Goal: Task Accomplishment & Management: Manage account settings

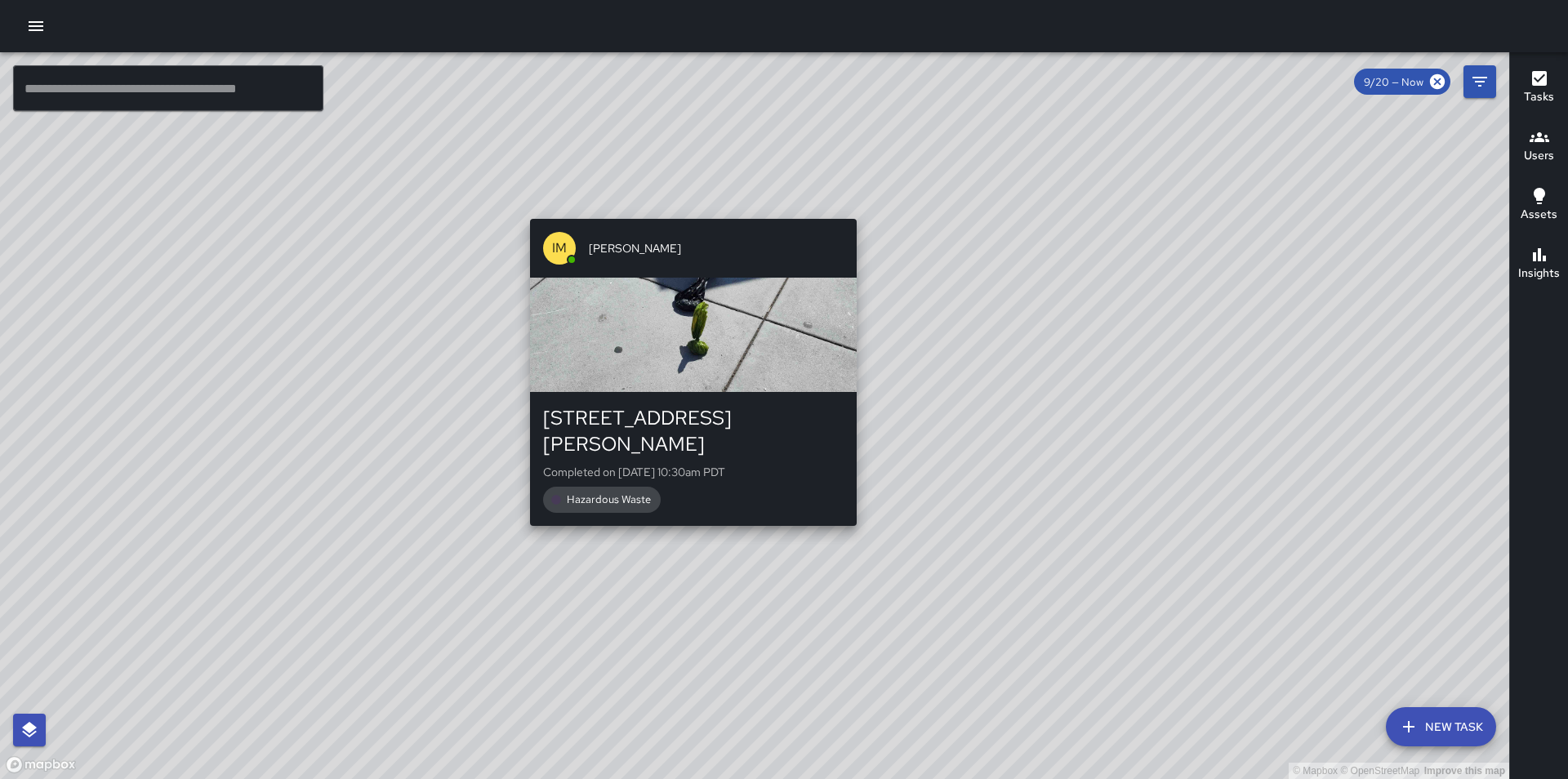
drag, startPoint x: 534, startPoint y: 252, endPoint x: 740, endPoint y: 193, distance: 214.3
click at [740, 193] on div "© Mapbox © OpenStreetMap Improve this map IM [PERSON_NAME] [STREET_ADDRESS][PER…" at bounding box center [755, 416] width 1509 height 727
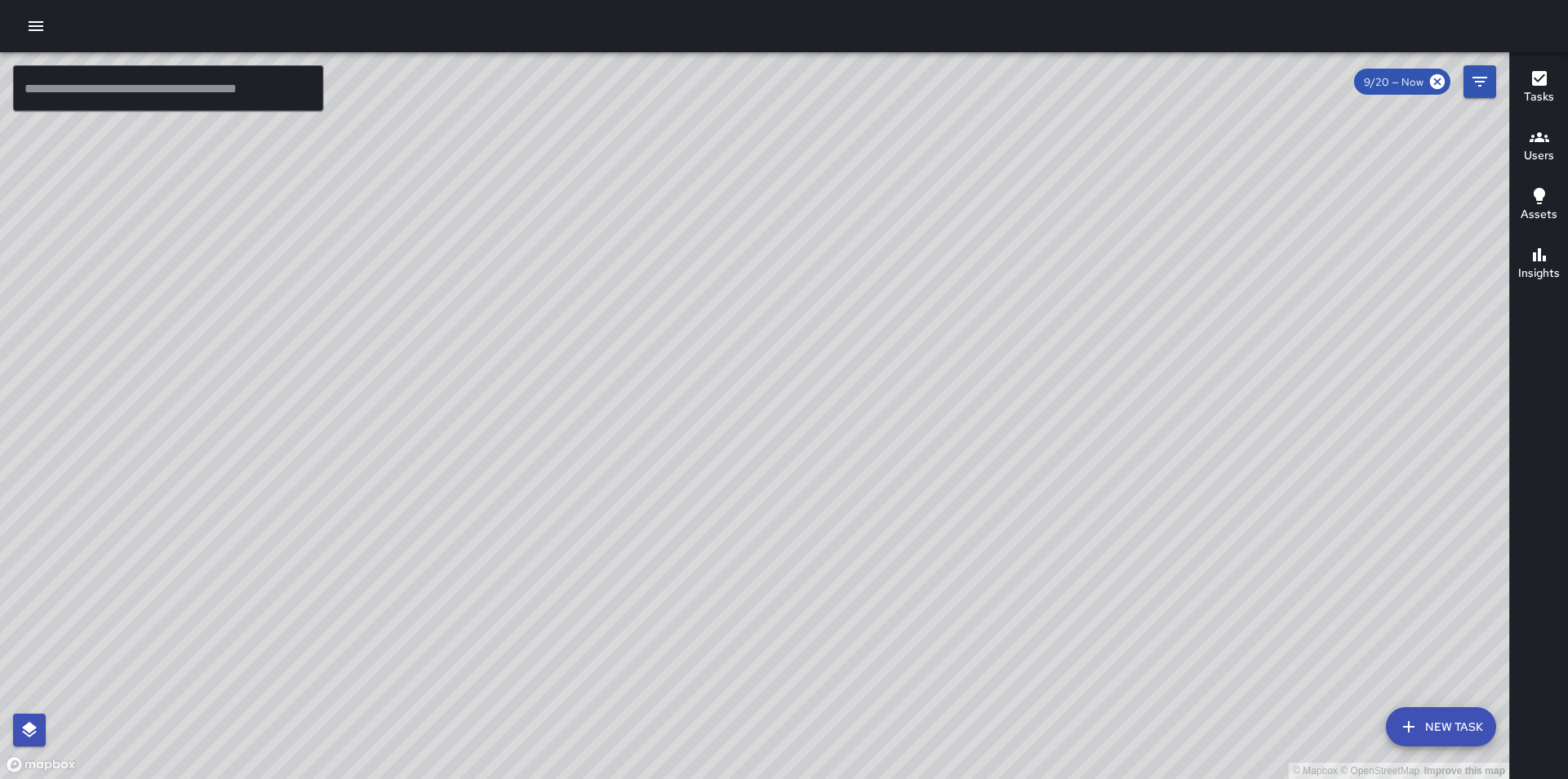
drag, startPoint x: 526, startPoint y: 199, endPoint x: 728, endPoint y: 491, distance: 355.1
click at [728, 491] on div "© Mapbox © OpenStreetMap Improve this map" at bounding box center [755, 416] width 1509 height 727
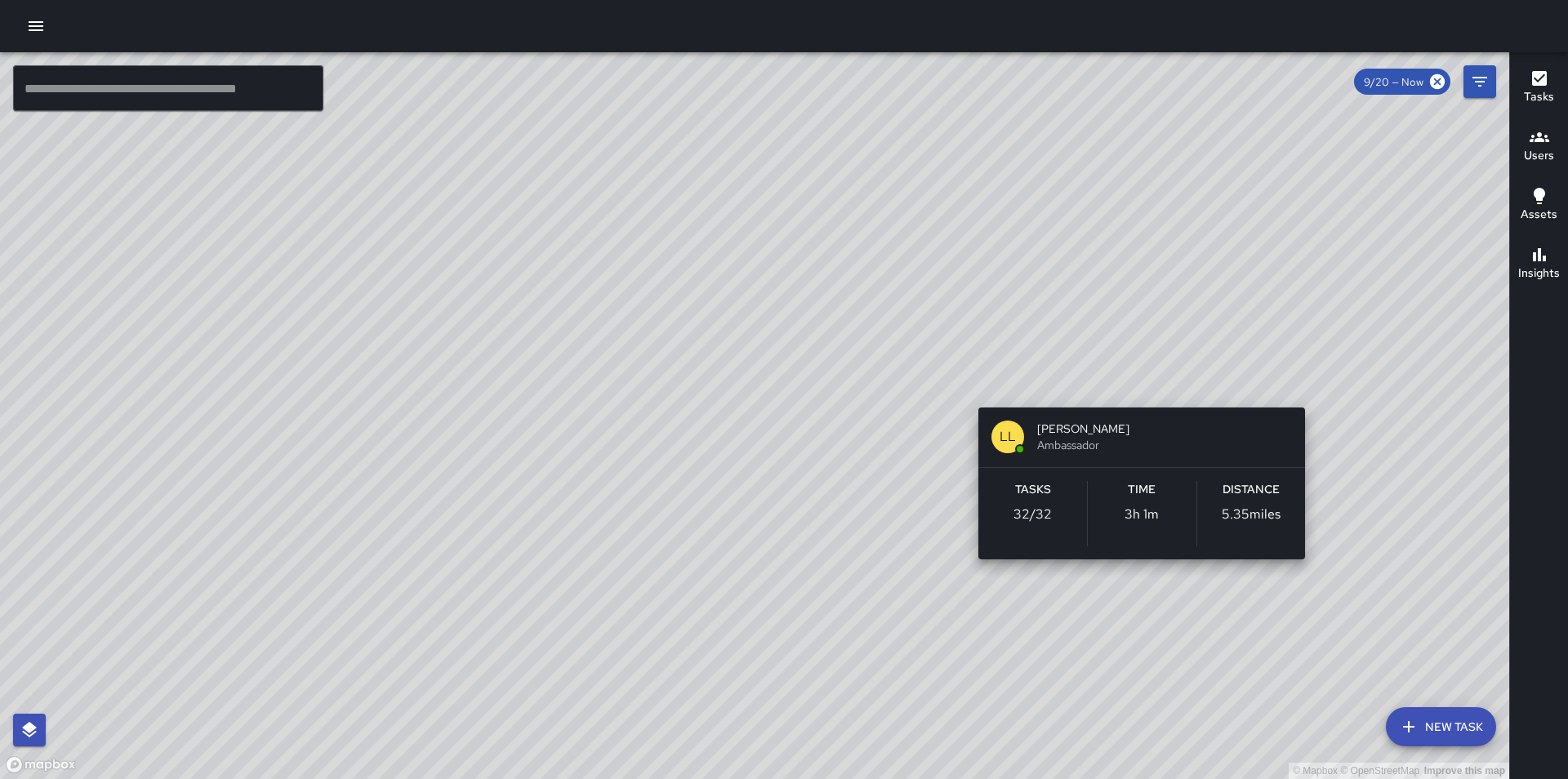
click at [1310, 386] on div "© Mapbox © OpenStreetMap Improve this map LL [PERSON_NAME] Ambassador Tasks 32 …" at bounding box center [755, 416] width 1509 height 727
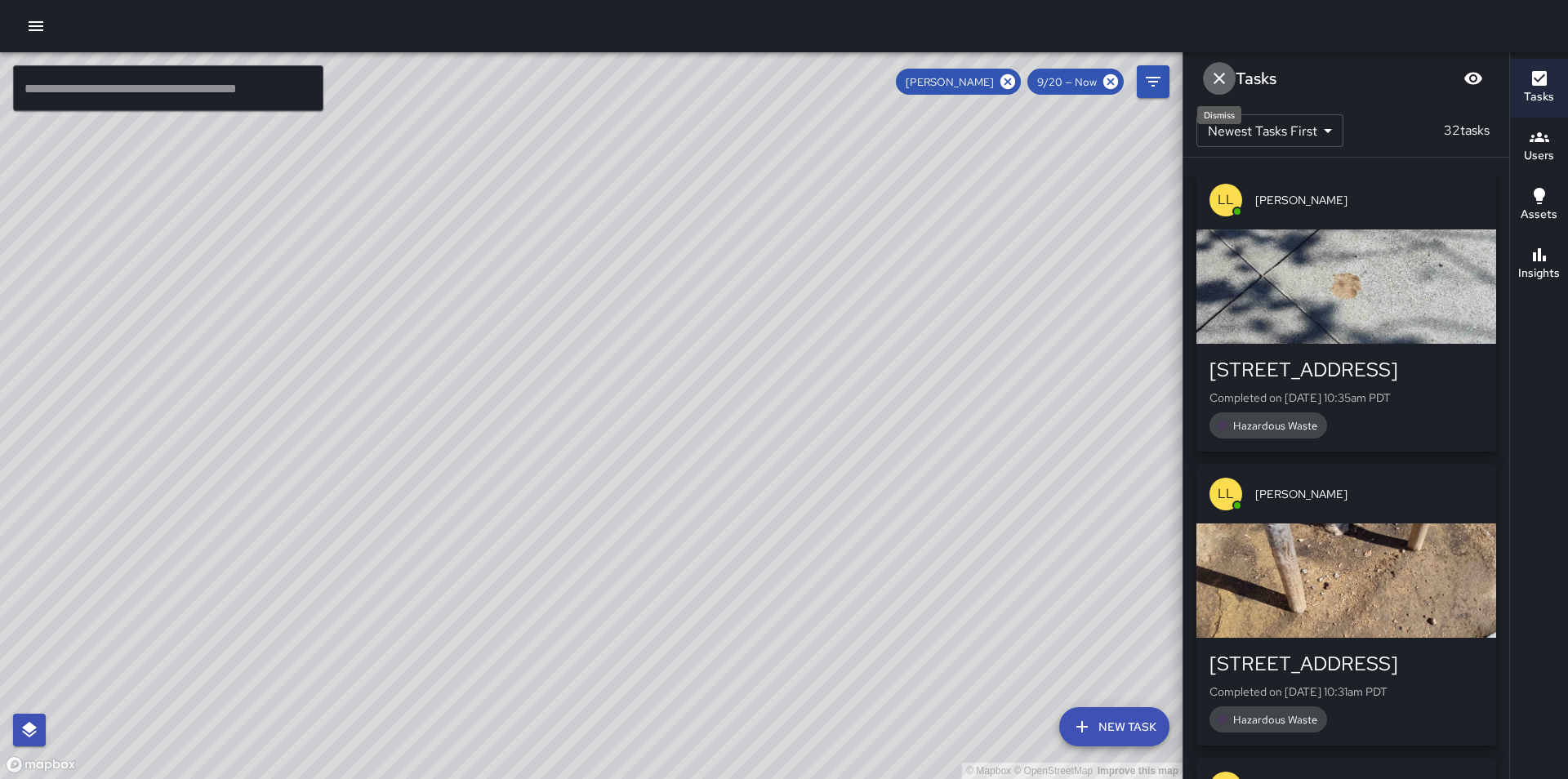
click at [1208, 76] on button "Dismiss" at bounding box center [1219, 79] width 33 height 33
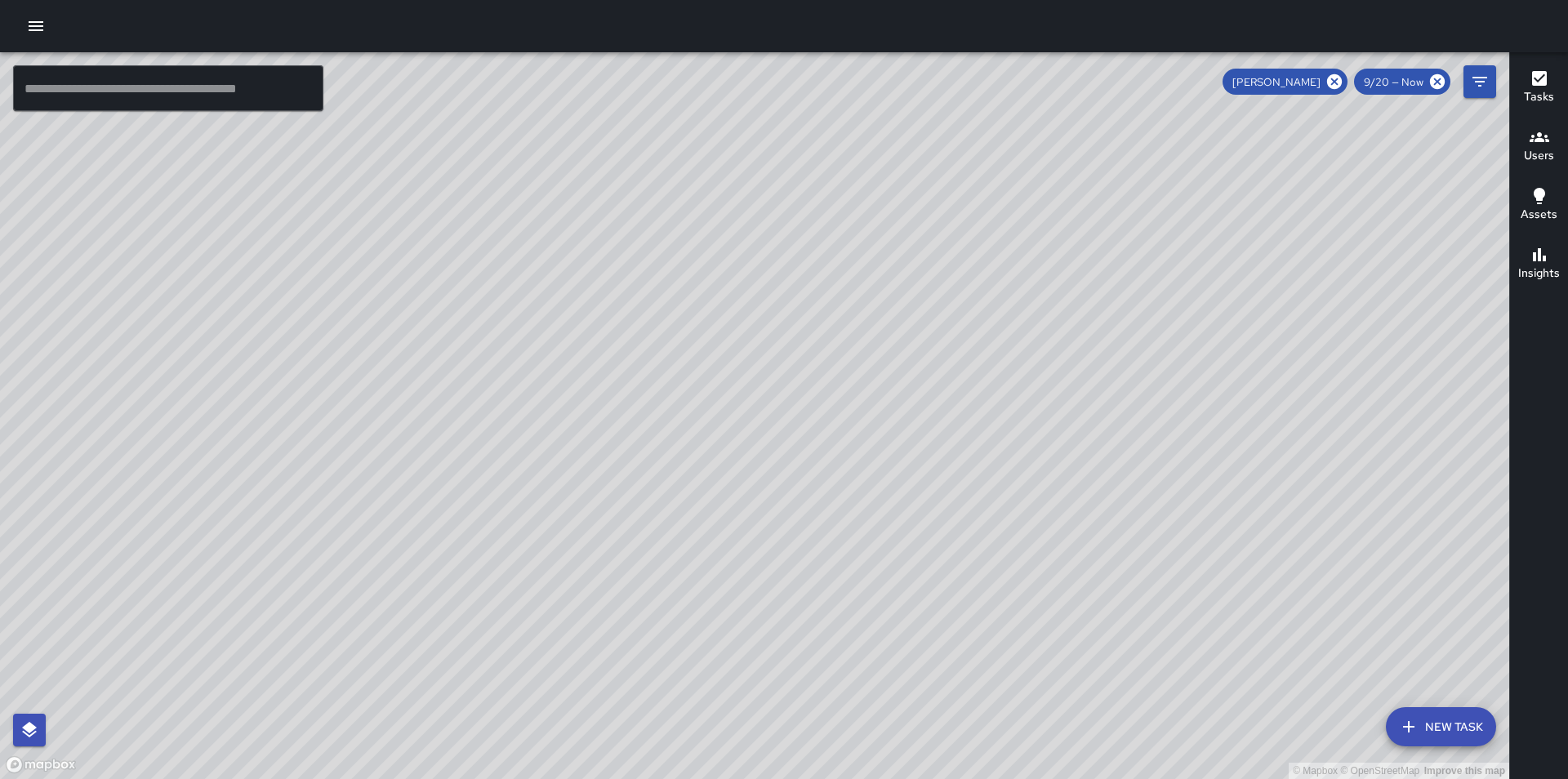
drag, startPoint x: 1146, startPoint y: 375, endPoint x: 841, endPoint y: 409, distance: 306.9
click at [841, 409] on div "© Mapbox © OpenStreetMap Improve this map" at bounding box center [755, 416] width 1509 height 727
click at [1342, 82] on icon at bounding box center [1334, 82] width 15 height 15
drag, startPoint x: 867, startPoint y: 584, endPoint x: 860, endPoint y: 417, distance: 167.1
click at [860, 417] on div "© Mapbox © OpenStreetMap Improve this map" at bounding box center [755, 416] width 1509 height 727
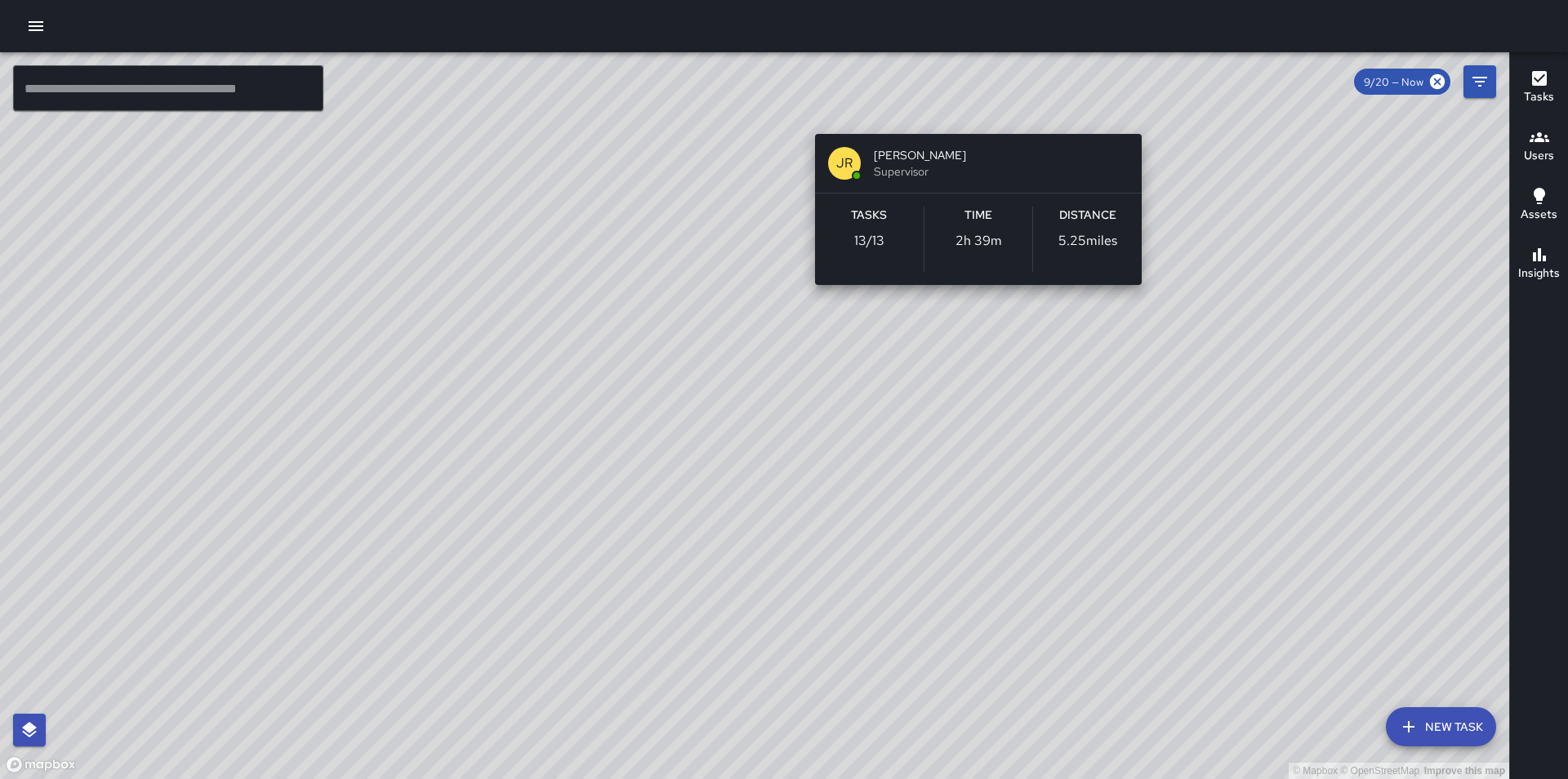
click at [970, 108] on div "© Mapbox © OpenStreetMap Improve this map JR [PERSON_NAME] Supervisor Tasks 13 …" at bounding box center [755, 416] width 1509 height 727
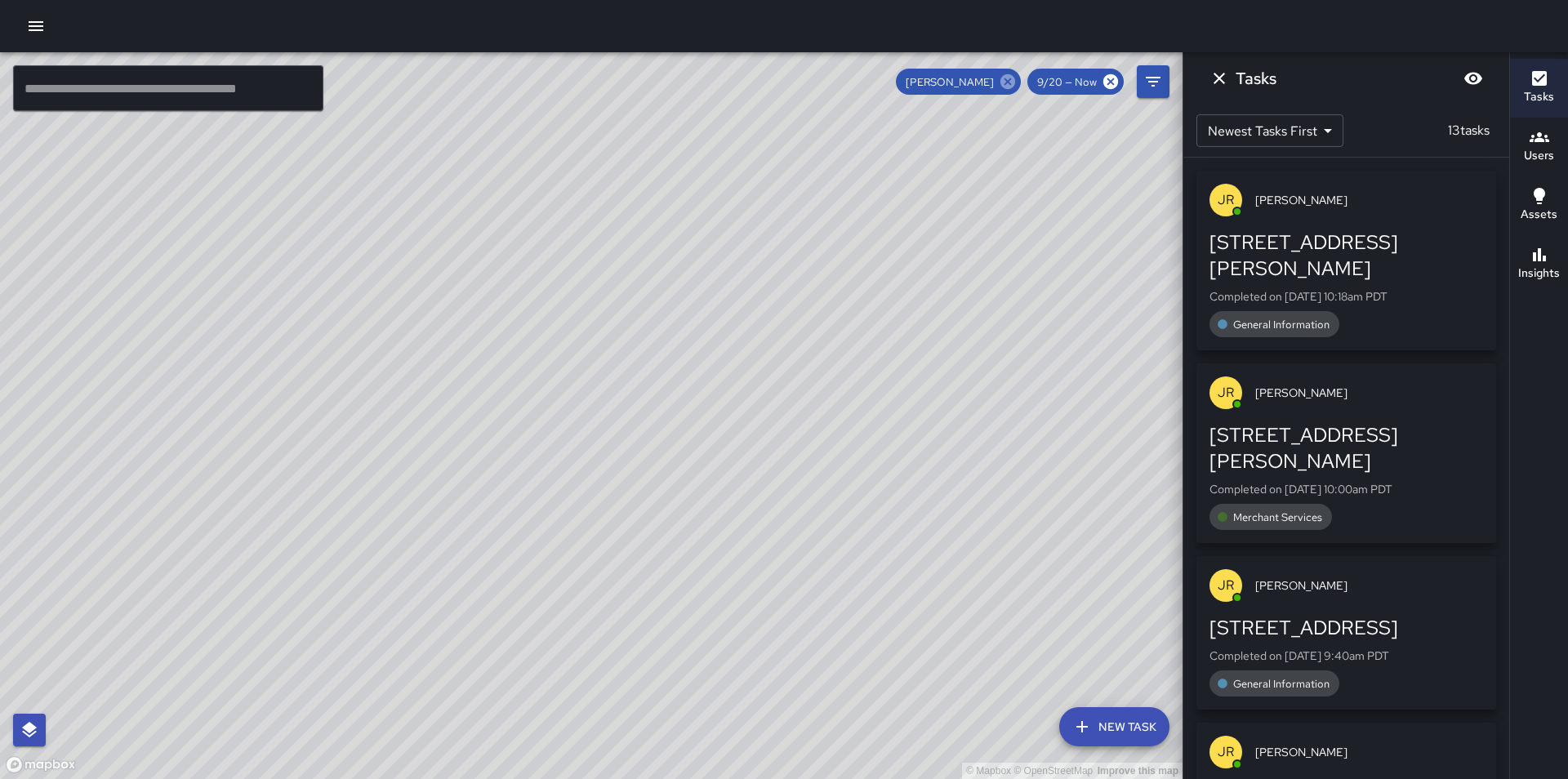
click at [1013, 78] on icon at bounding box center [1007, 82] width 15 height 15
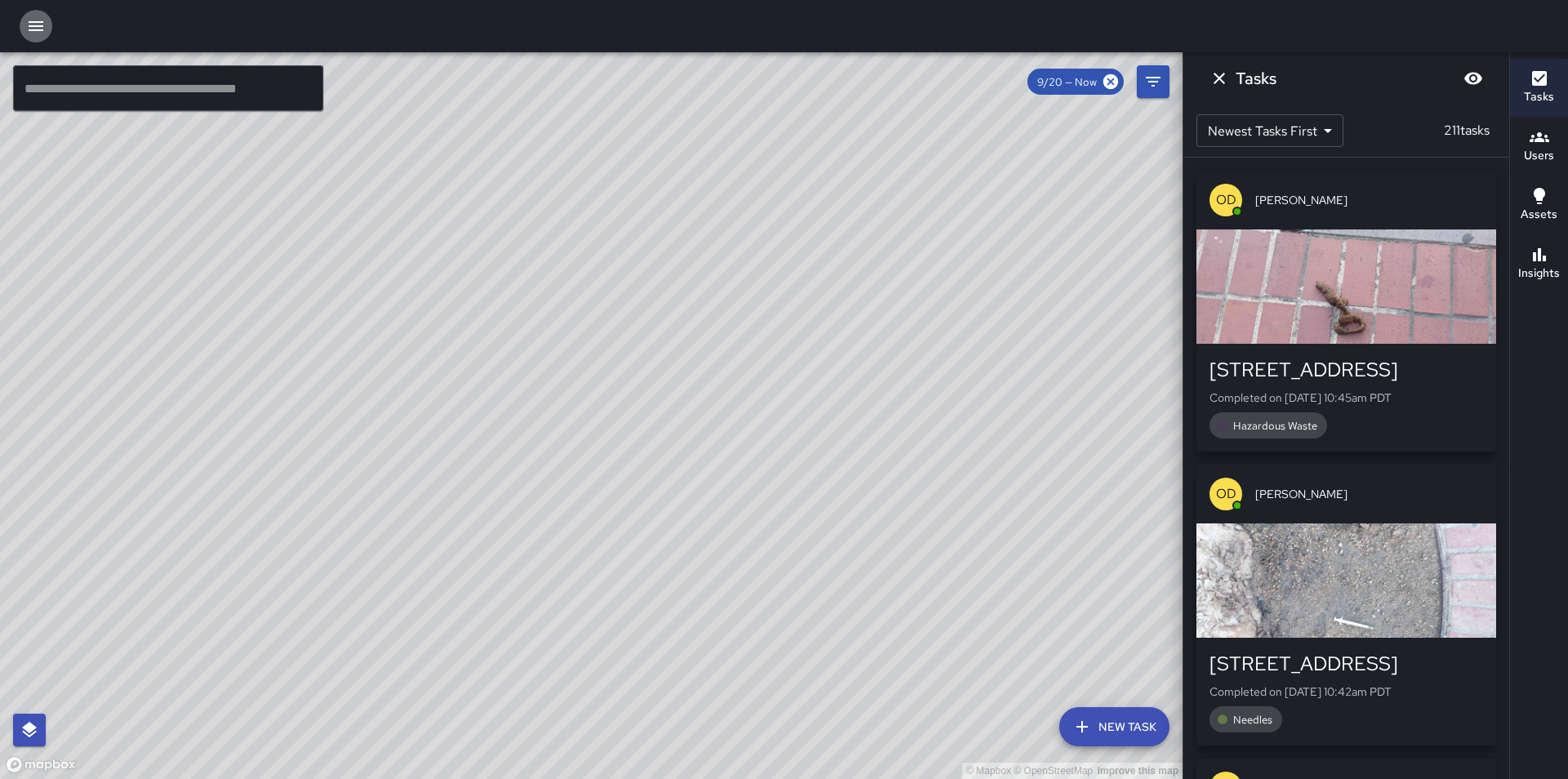
click at [32, 34] on icon "button" at bounding box center [36, 26] width 20 height 20
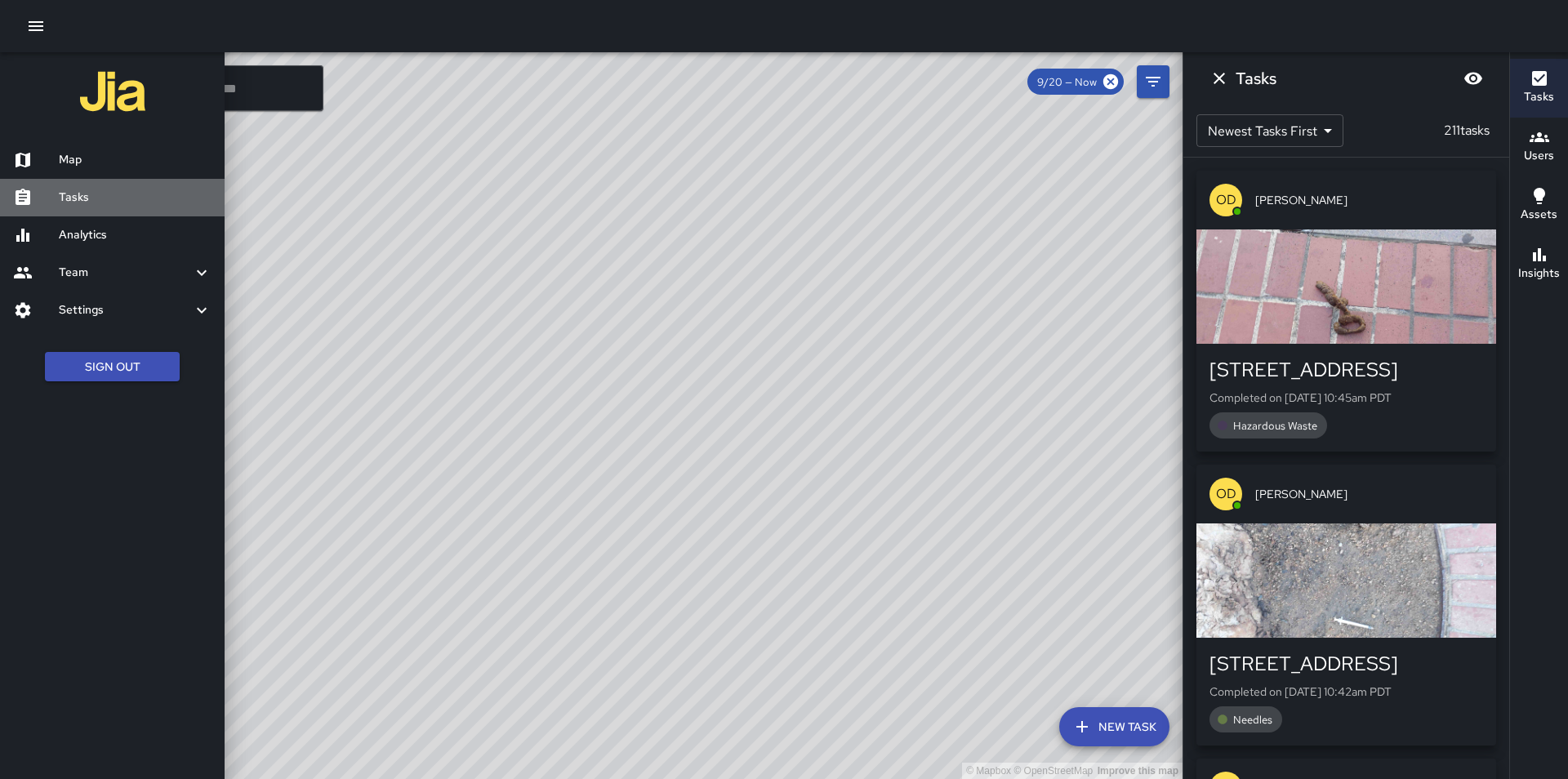
click at [91, 195] on h6 "Tasks" at bounding box center [135, 197] width 153 height 18
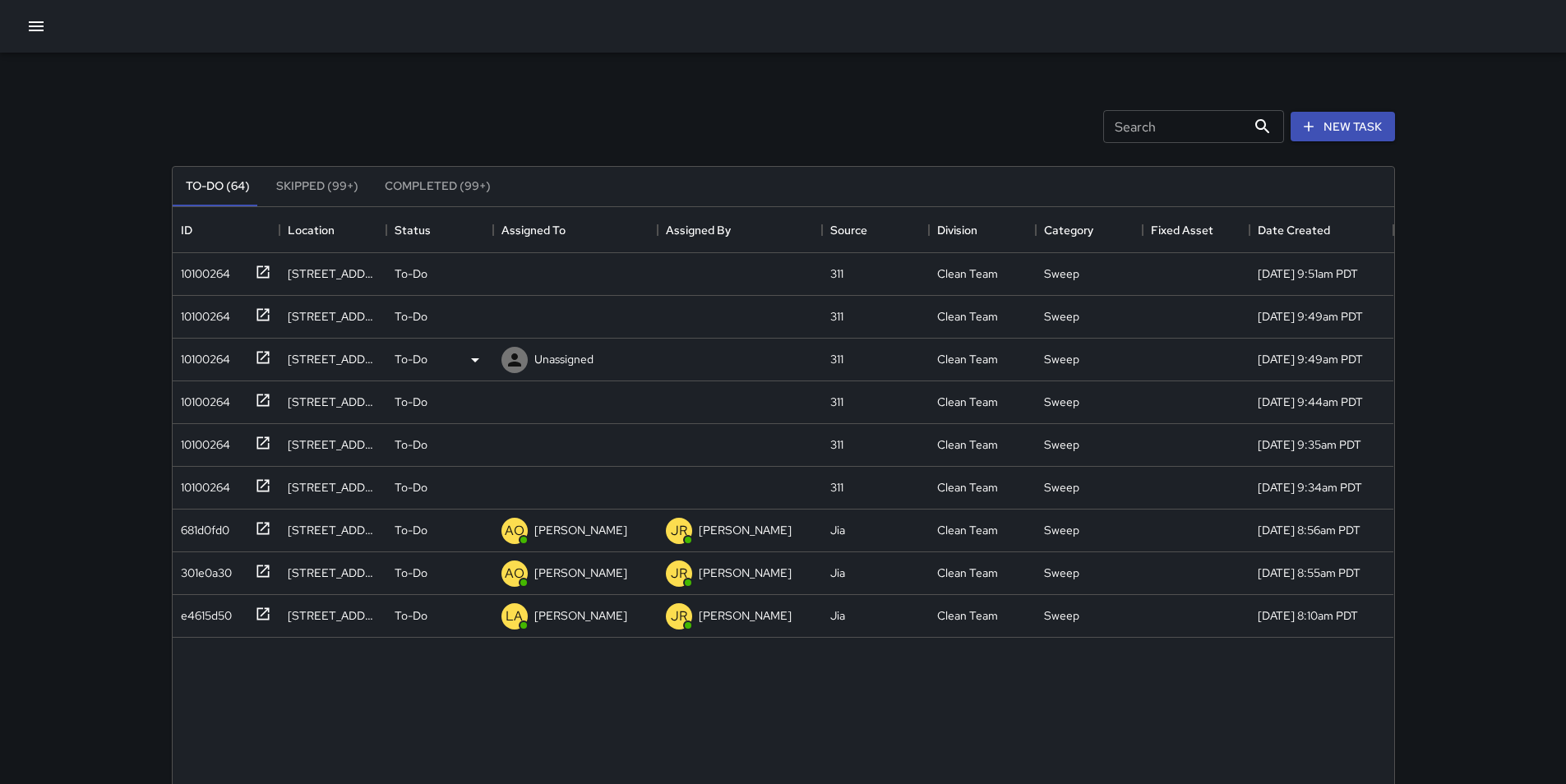
scroll to position [684, 1210]
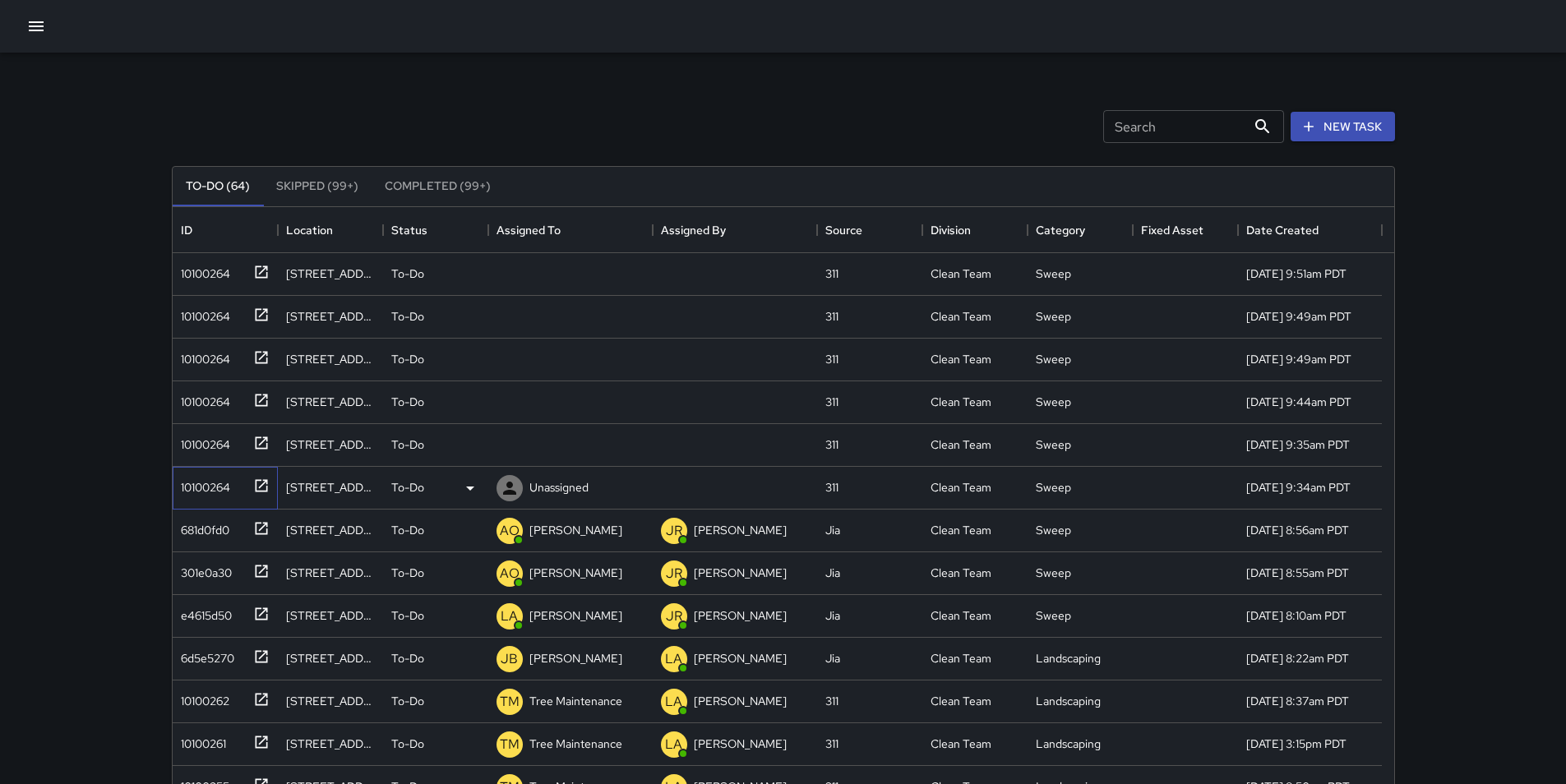
click at [217, 497] on div "10100264" at bounding box center [222, 484] width 95 height 27
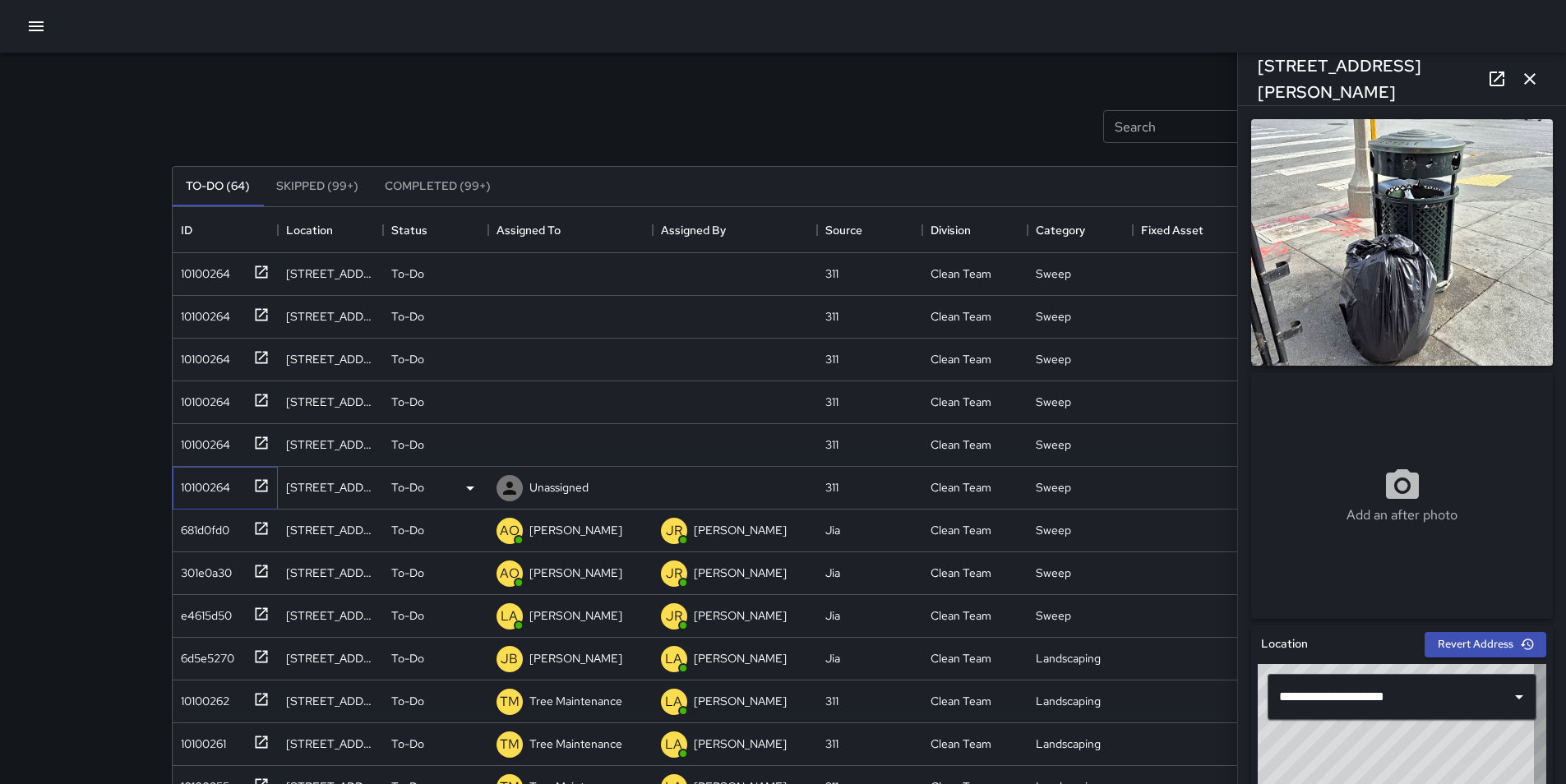
type input "**********"
click at [471, 484] on icon at bounding box center [470, 488] width 20 height 20
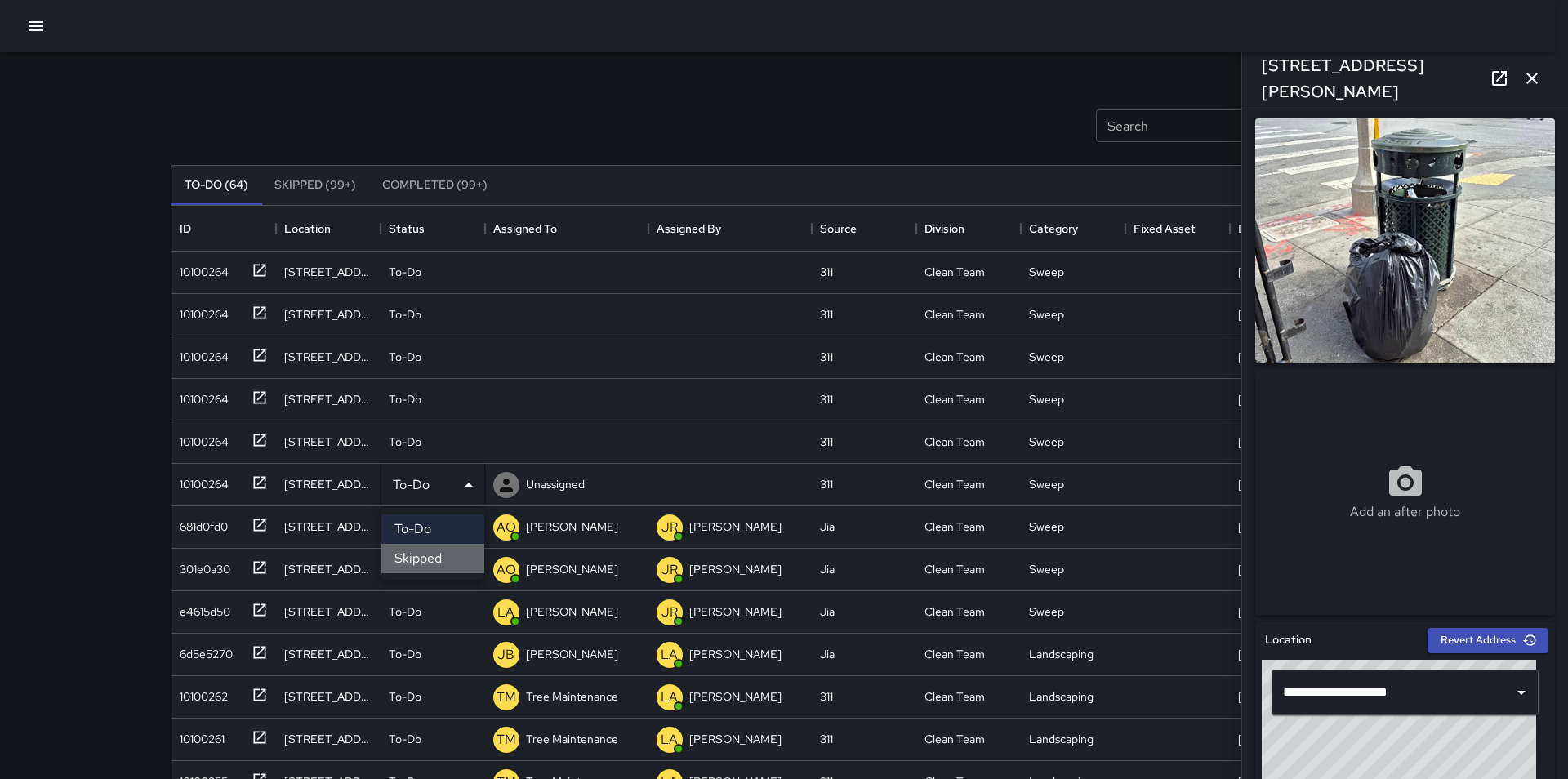
click at [458, 553] on li "Skipped" at bounding box center [433, 559] width 103 height 29
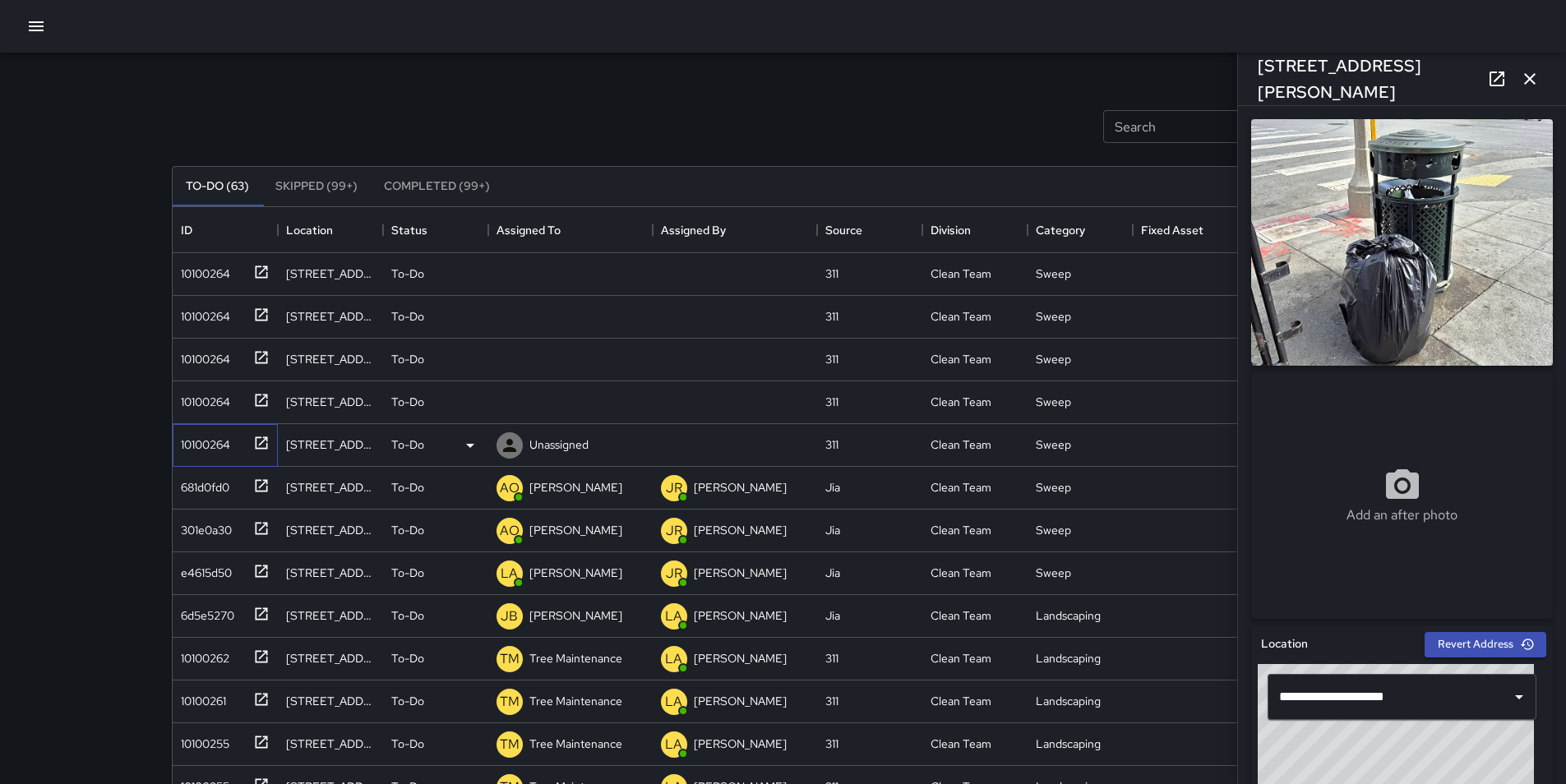
click at [189, 444] on div "10100264" at bounding box center [203, 441] width 56 height 23
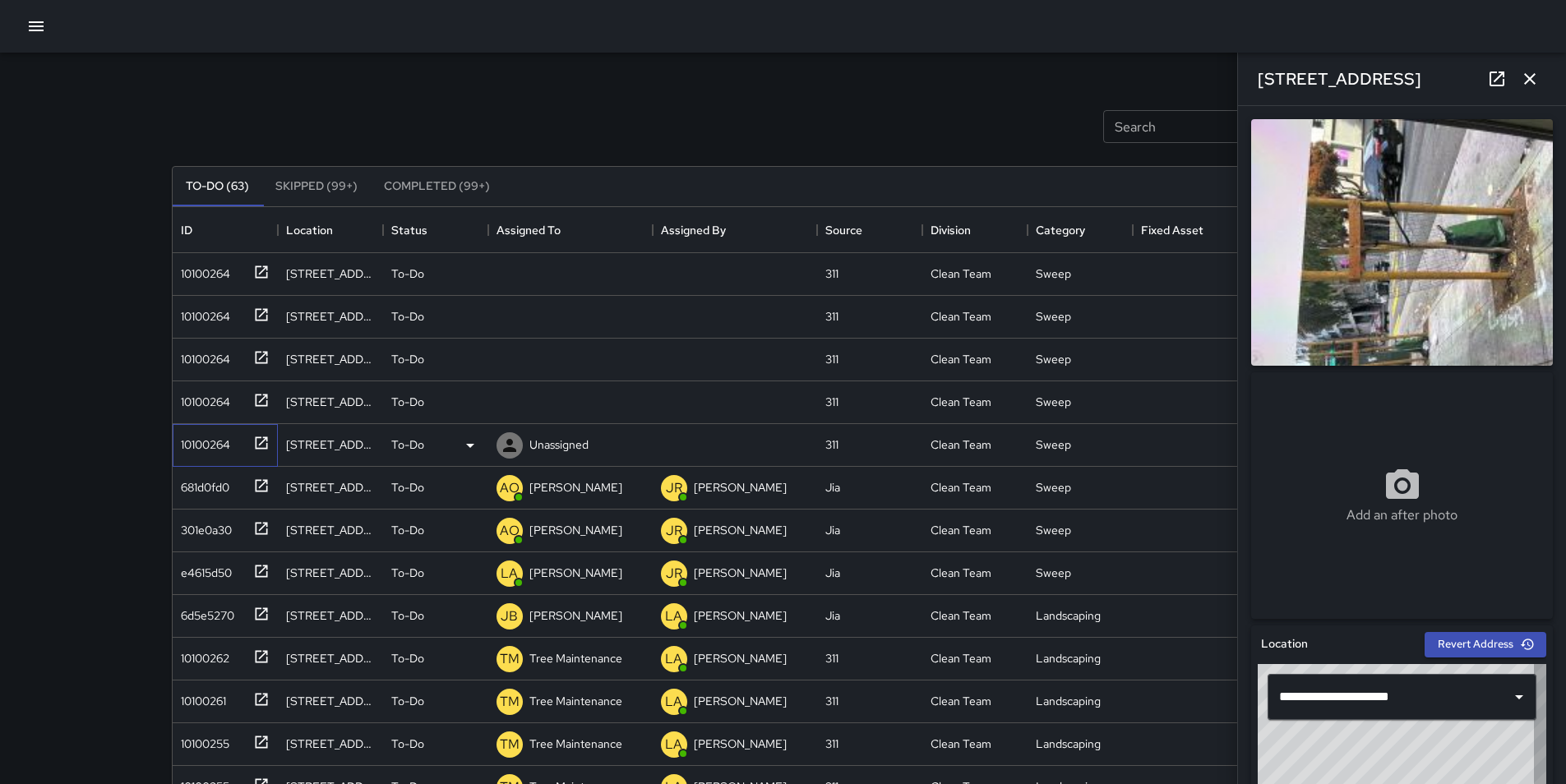
type input "**********"
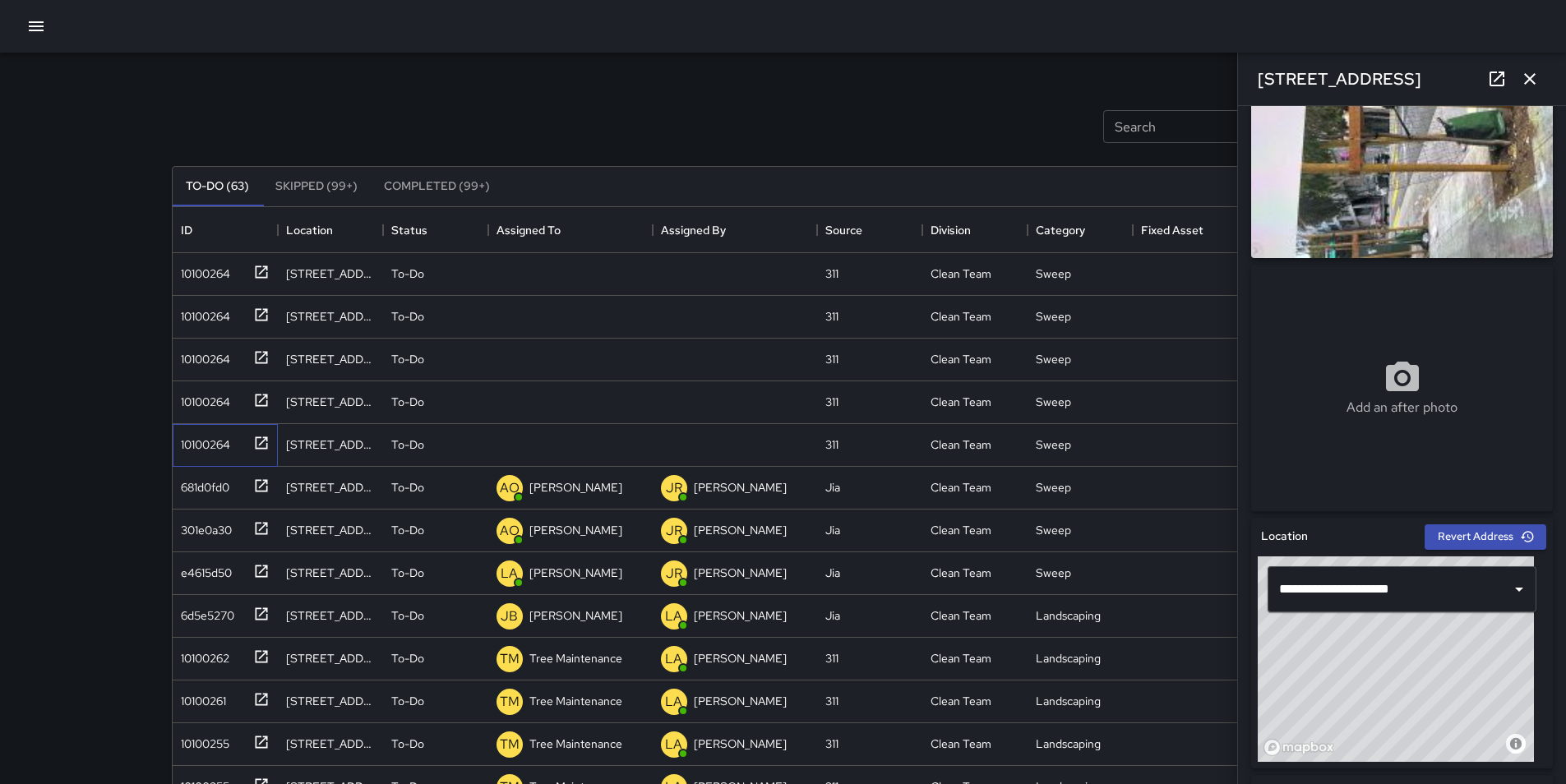
scroll to position [0, 0]
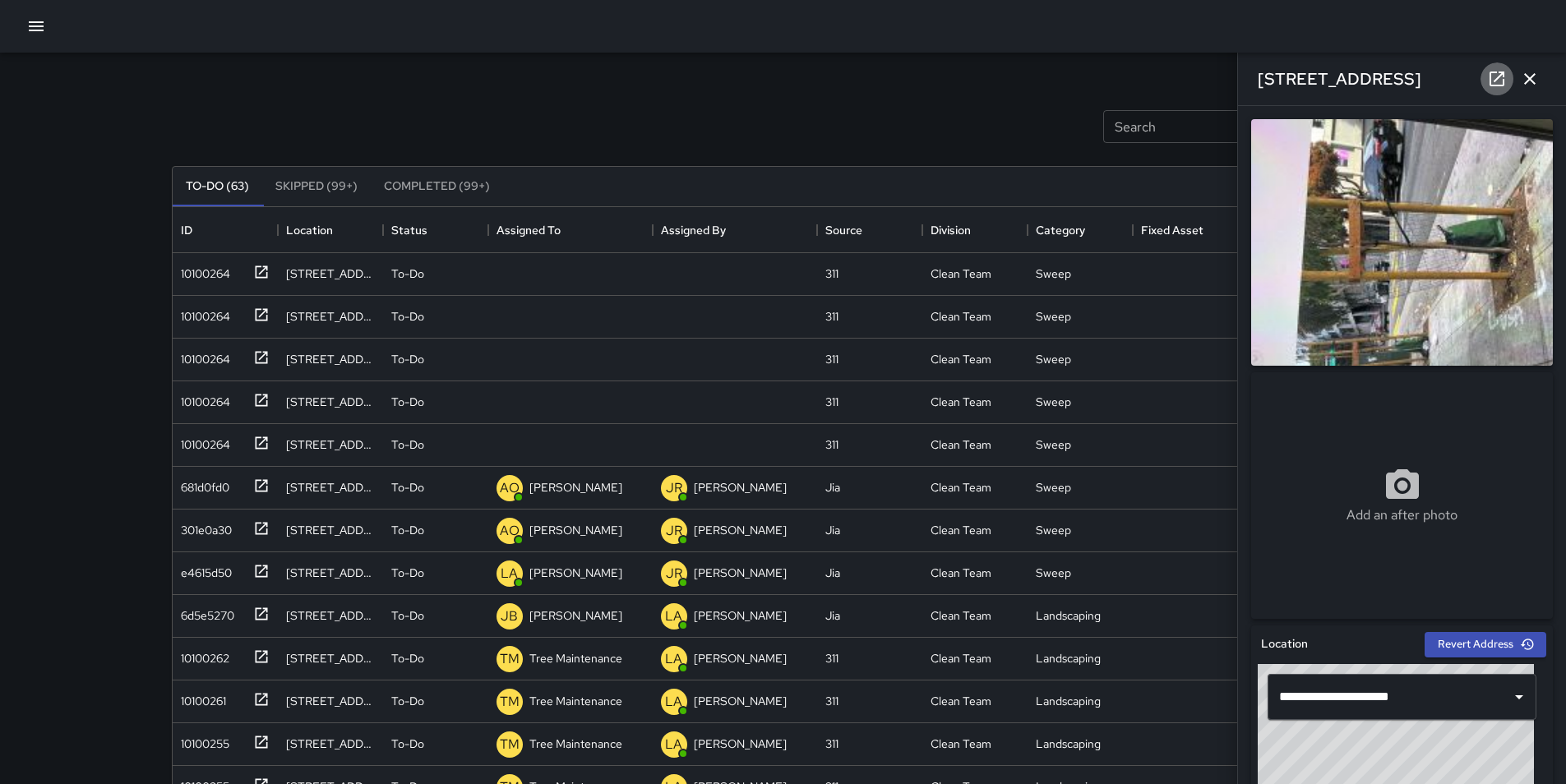
click at [1496, 77] on icon at bounding box center [1497, 79] width 20 height 20
click at [469, 443] on icon at bounding box center [470, 445] width 20 height 20
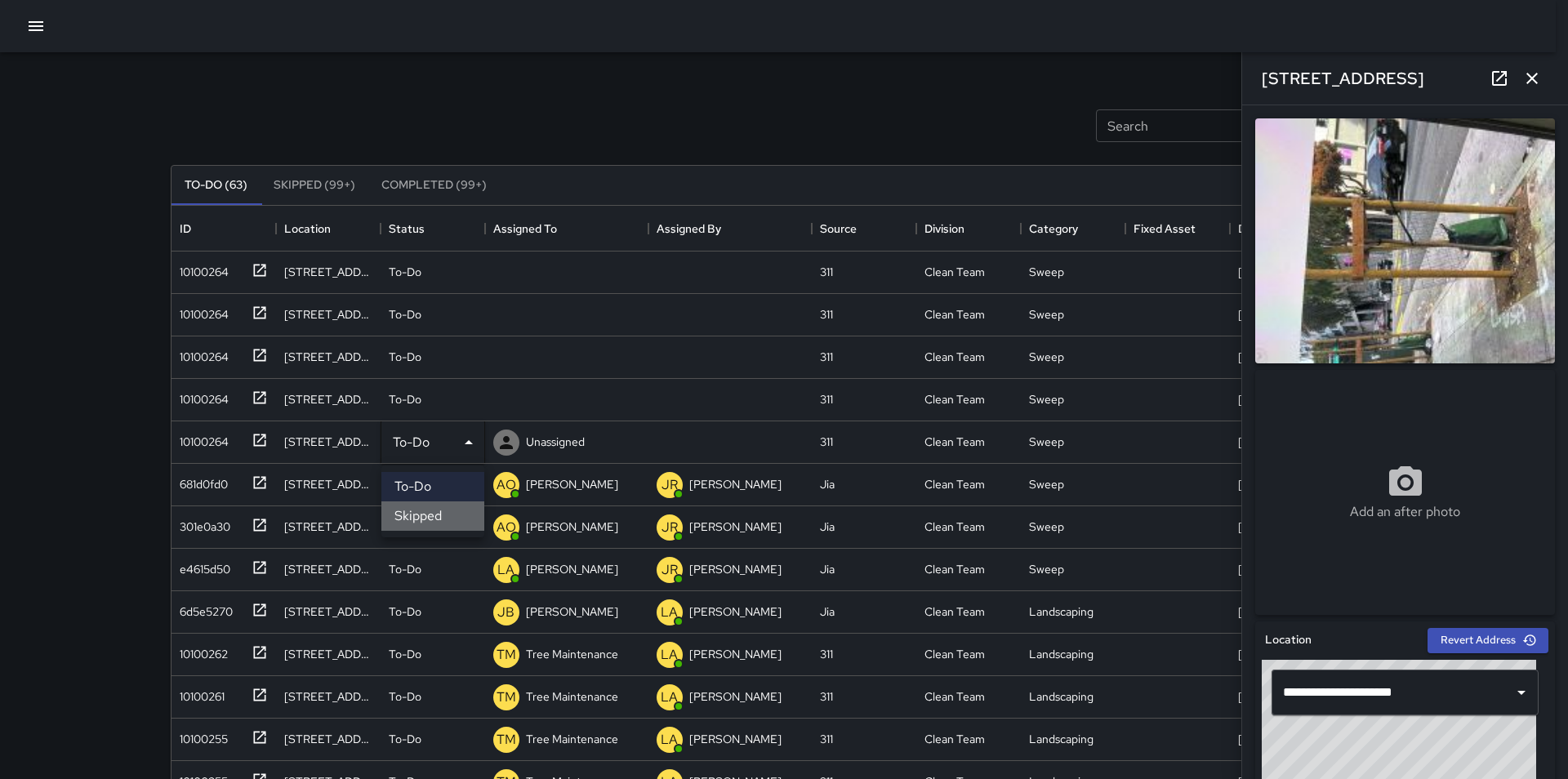
click at [436, 521] on li "Skipped" at bounding box center [433, 516] width 103 height 29
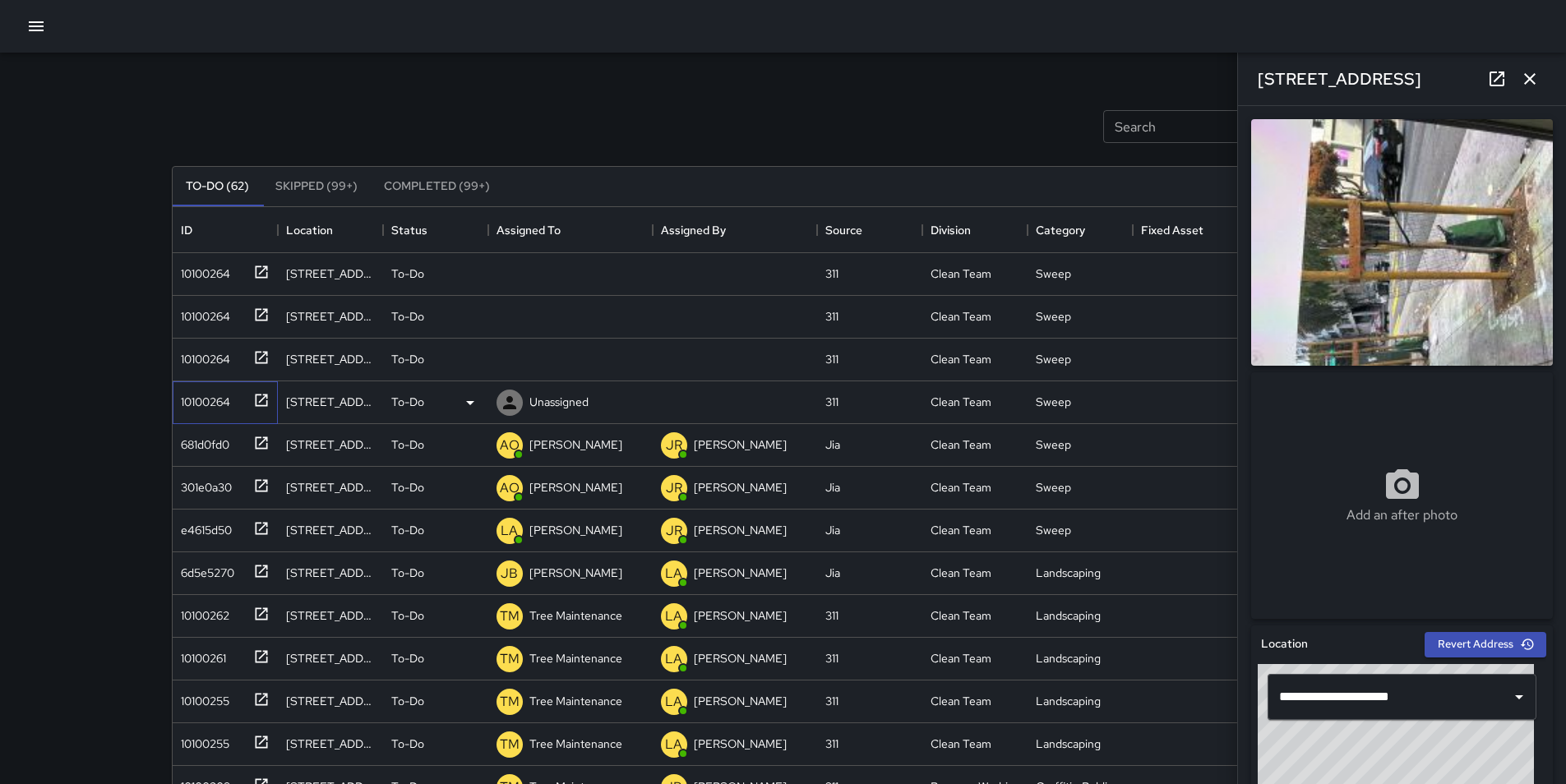
click at [212, 413] on div "10100264" at bounding box center [225, 402] width 106 height 43
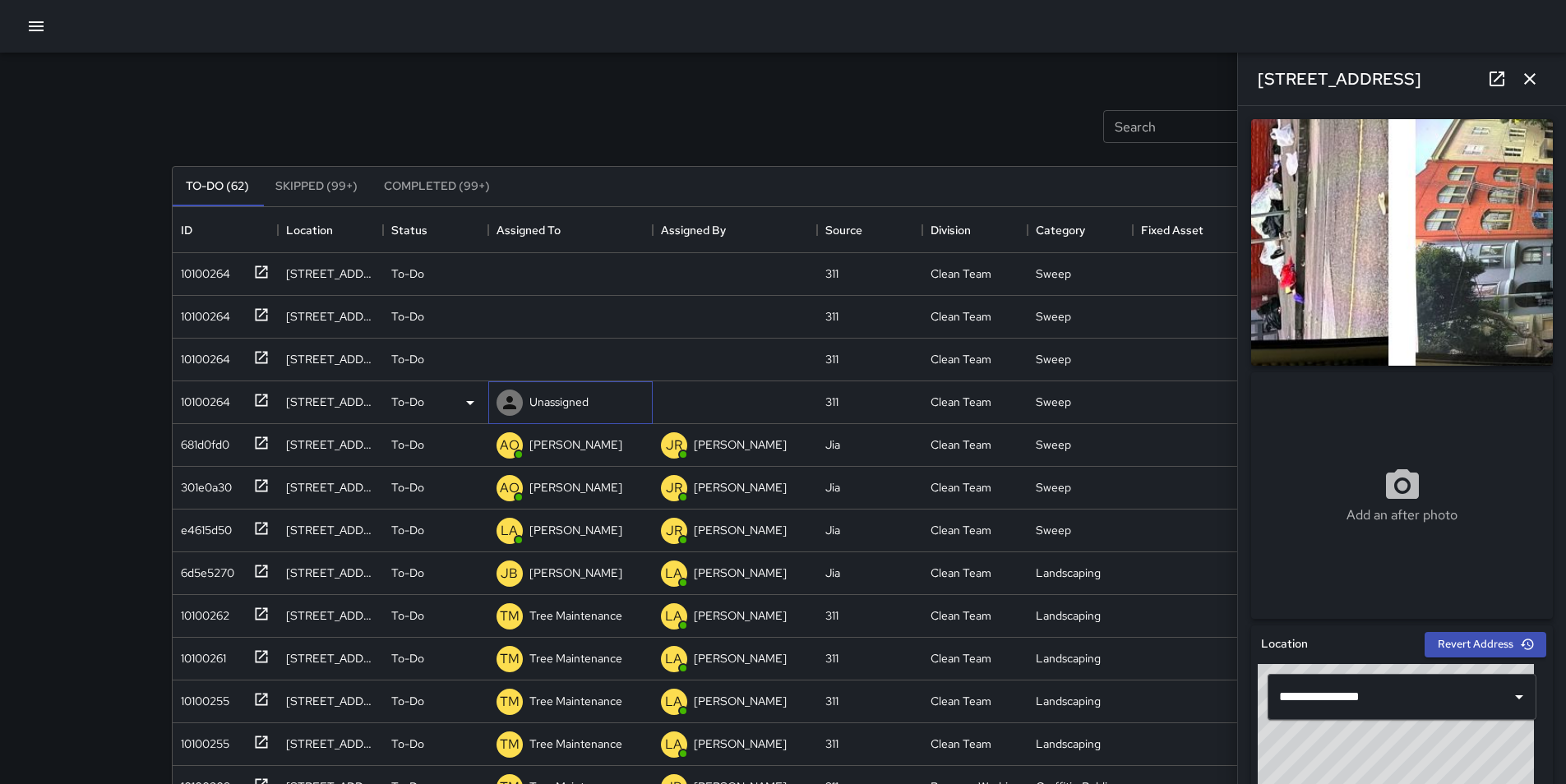
click at [550, 403] on p "Unassigned" at bounding box center [559, 402] width 59 height 17
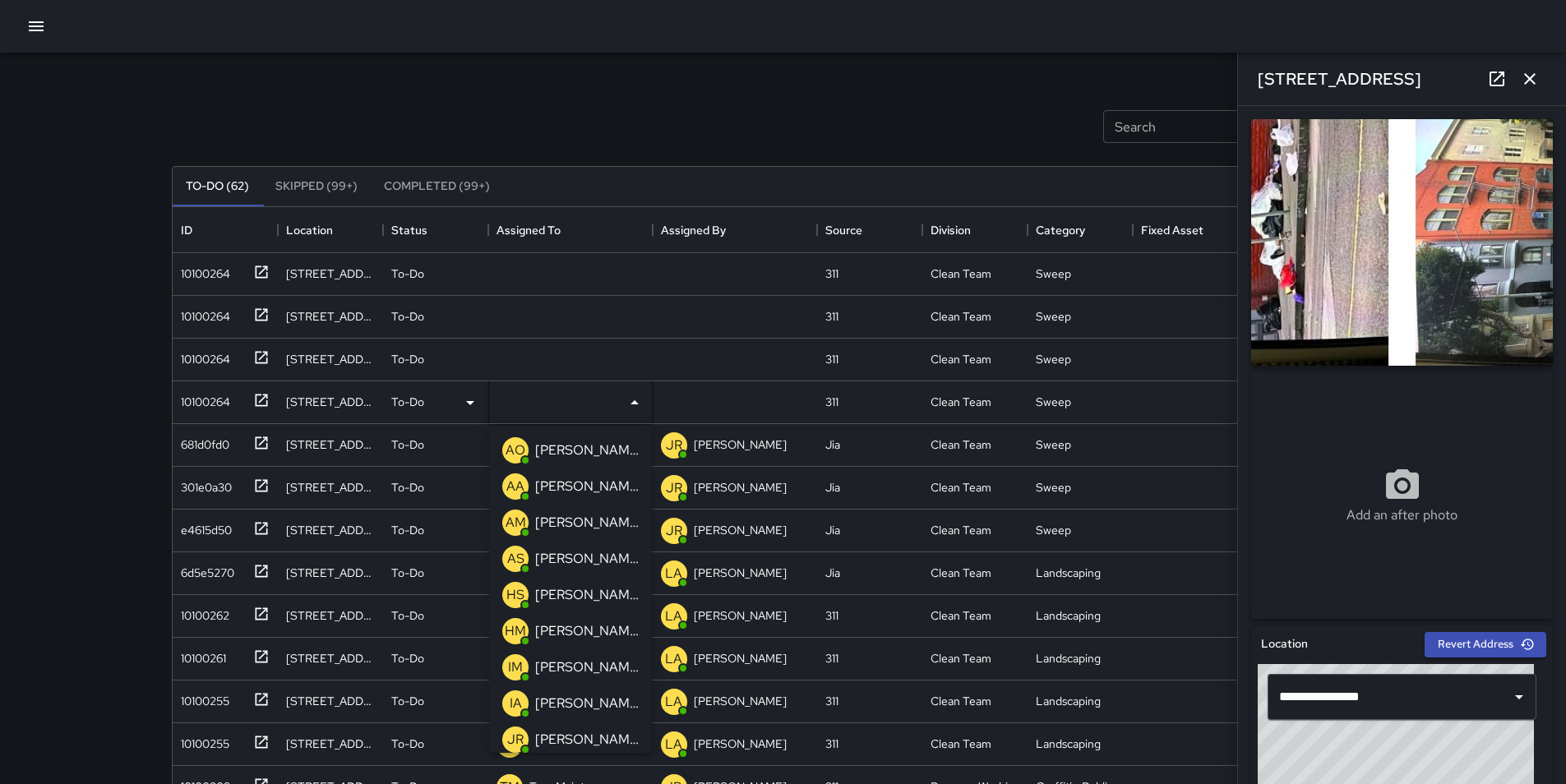
click at [576, 452] on p "[PERSON_NAME]" at bounding box center [587, 450] width 104 height 20
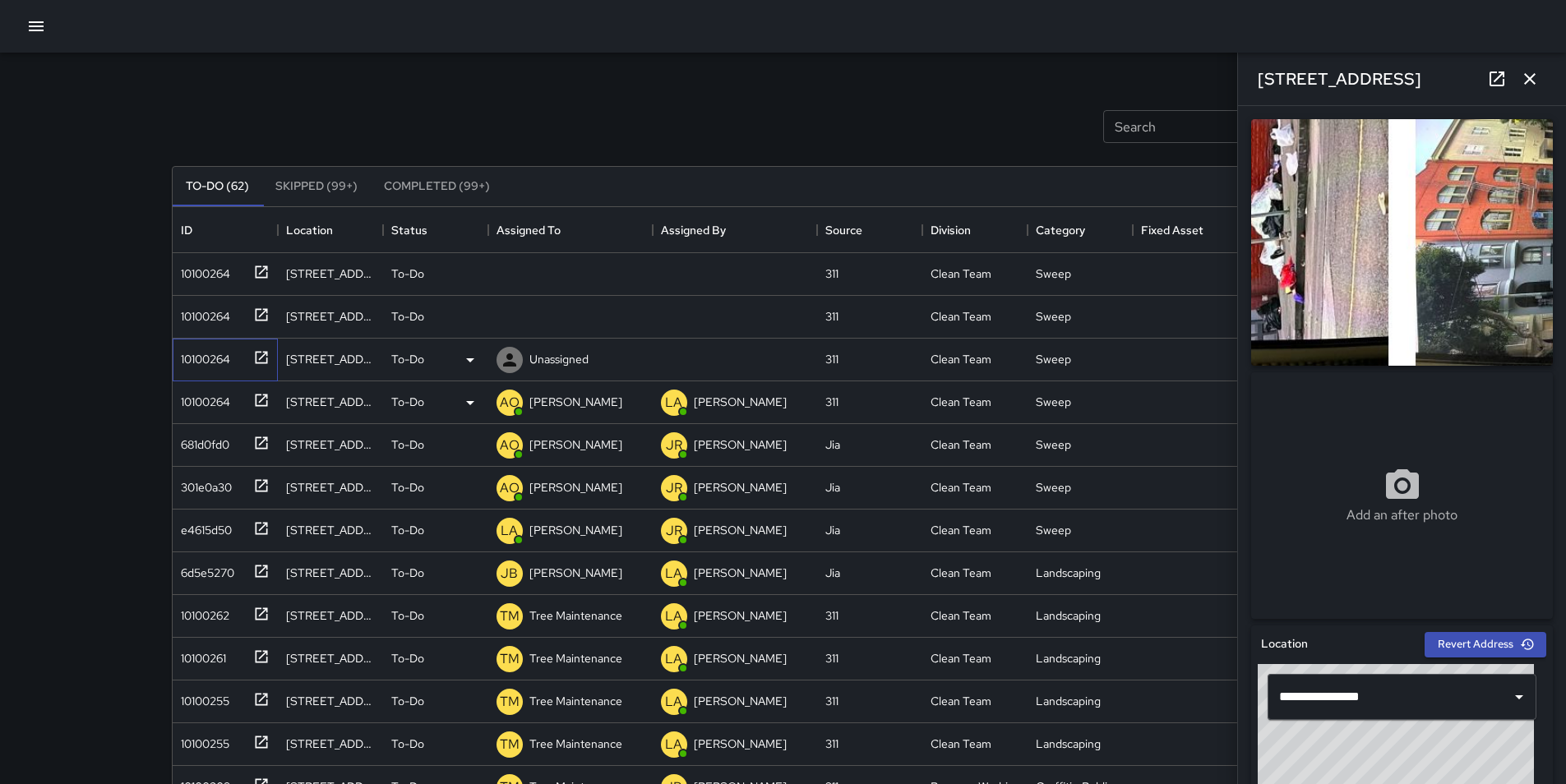
click at [212, 357] on div "10100264" at bounding box center [203, 355] width 56 height 23
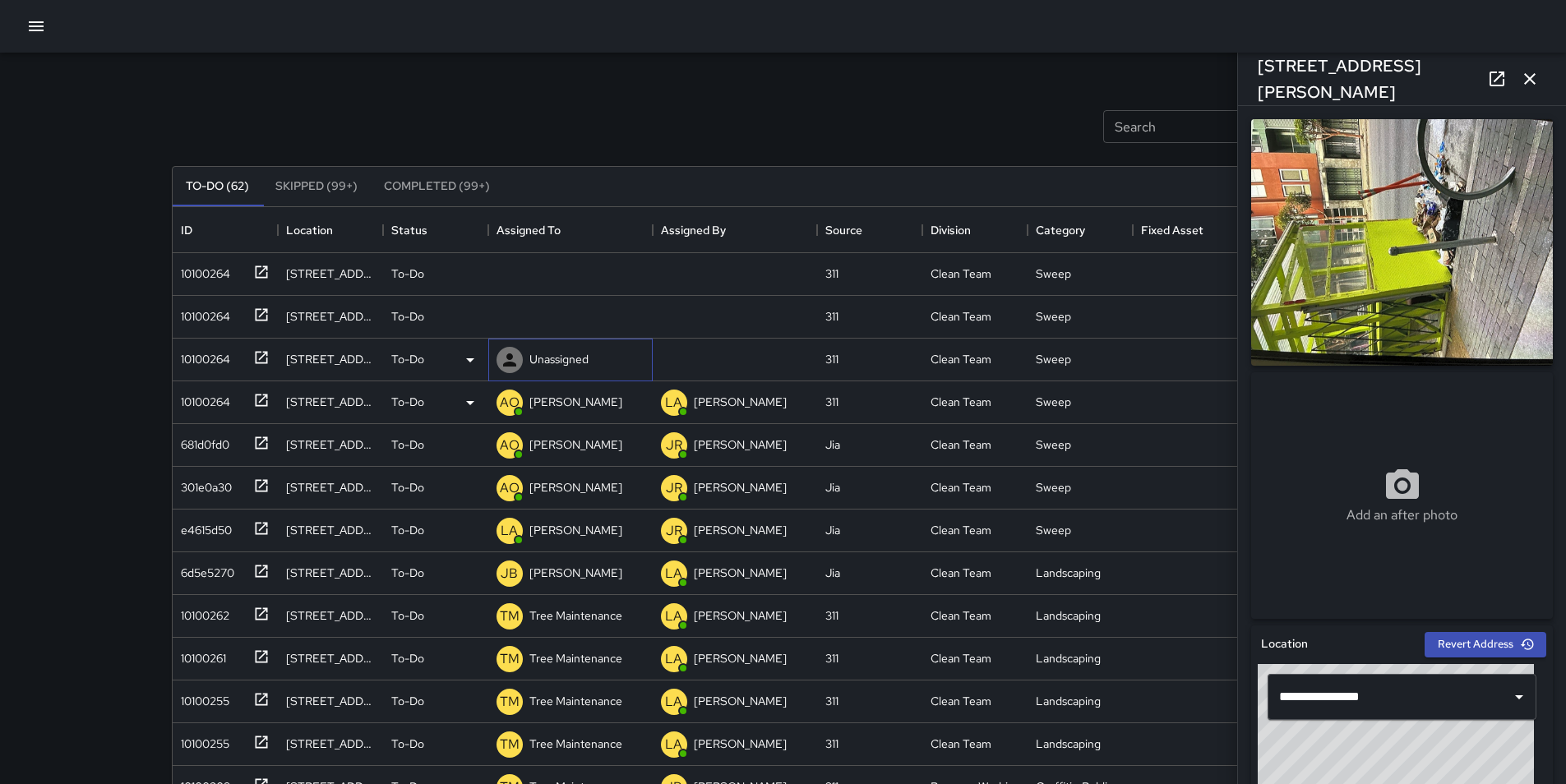
click at [583, 365] on p "Unassigned" at bounding box center [559, 359] width 59 height 17
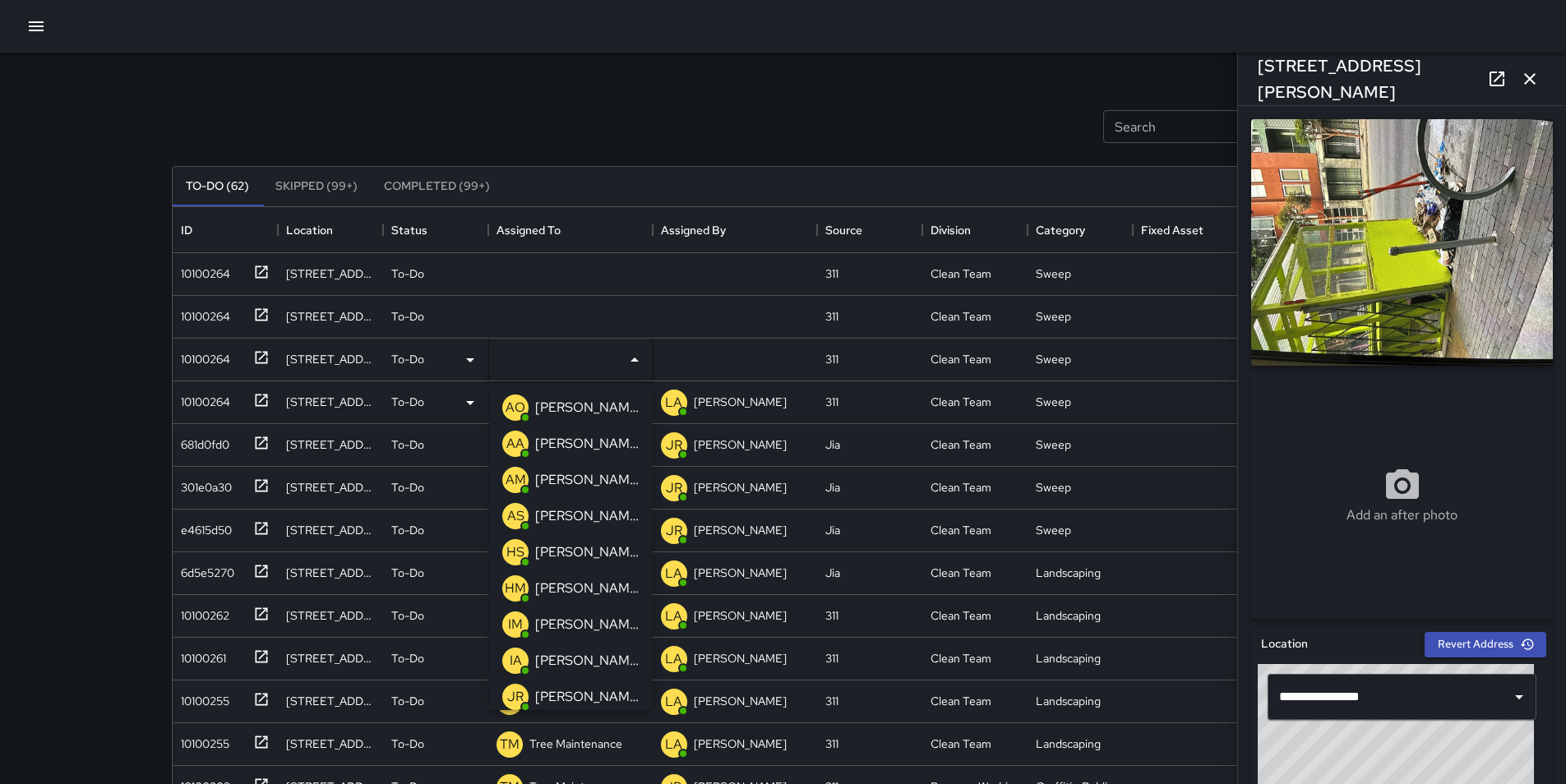
click at [587, 409] on p "[PERSON_NAME]" at bounding box center [587, 408] width 104 height 20
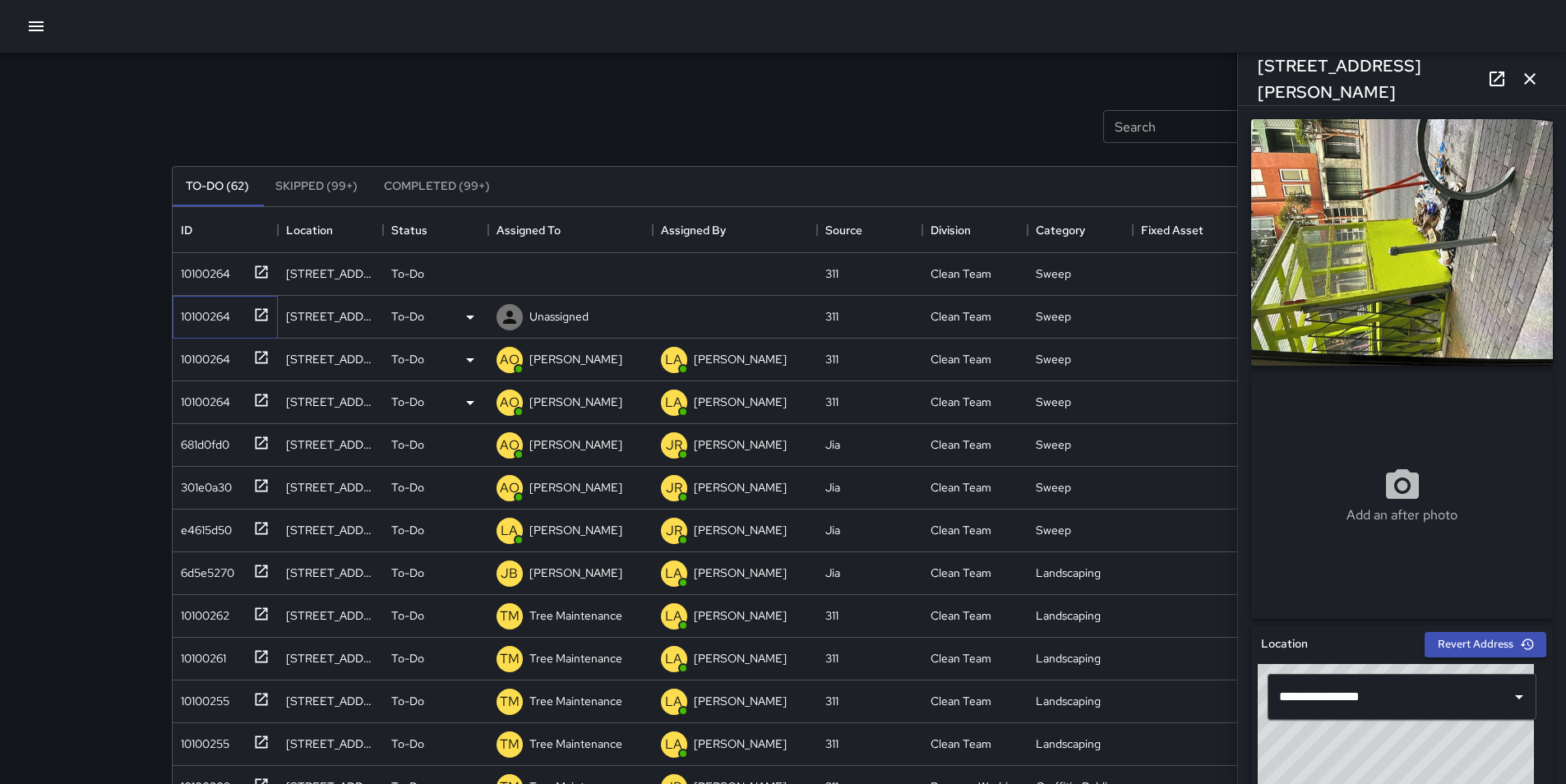
click at [198, 313] on div "10100264" at bounding box center [203, 313] width 56 height 23
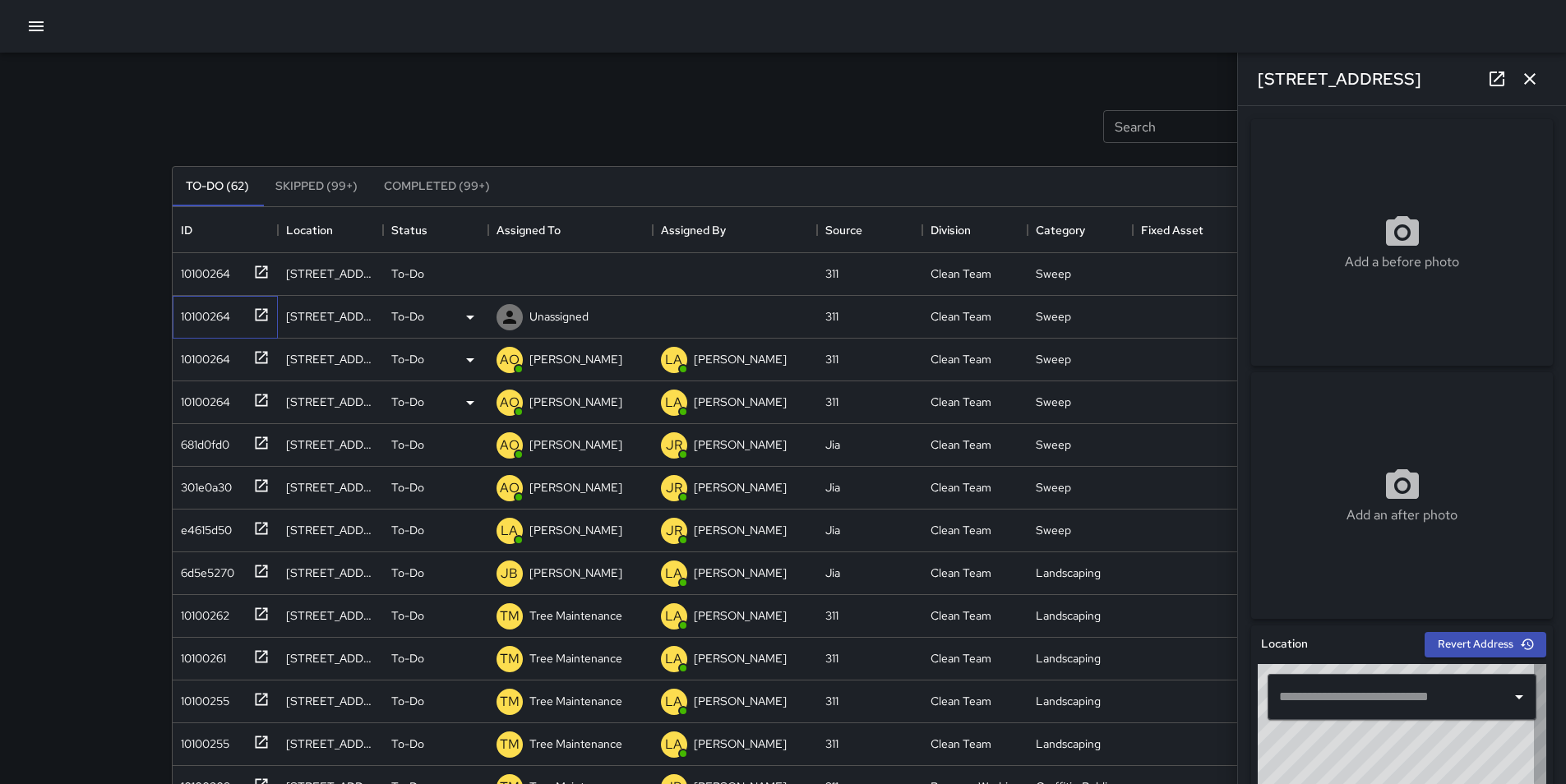
type input "**********"
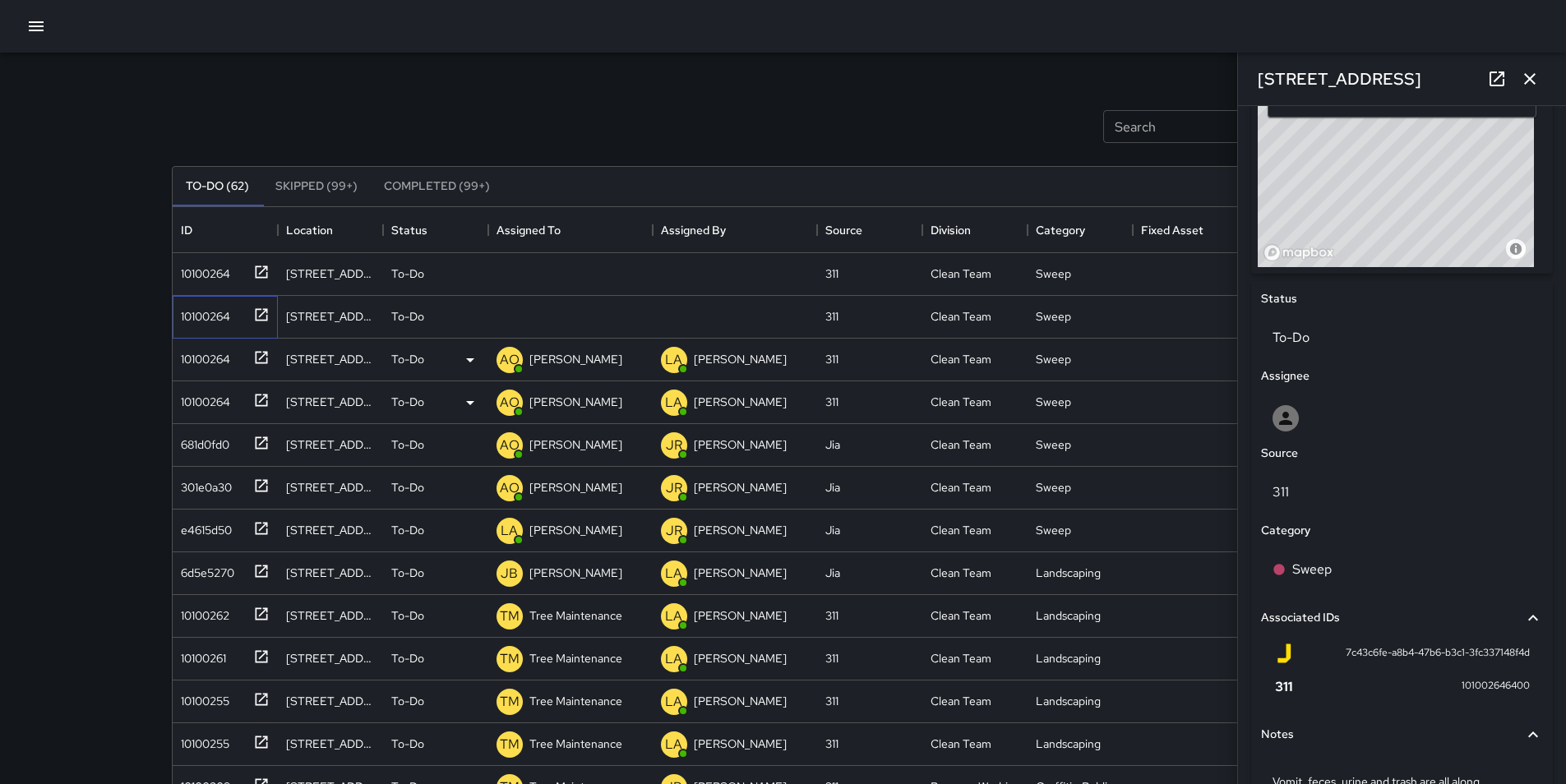
scroll to position [668, 0]
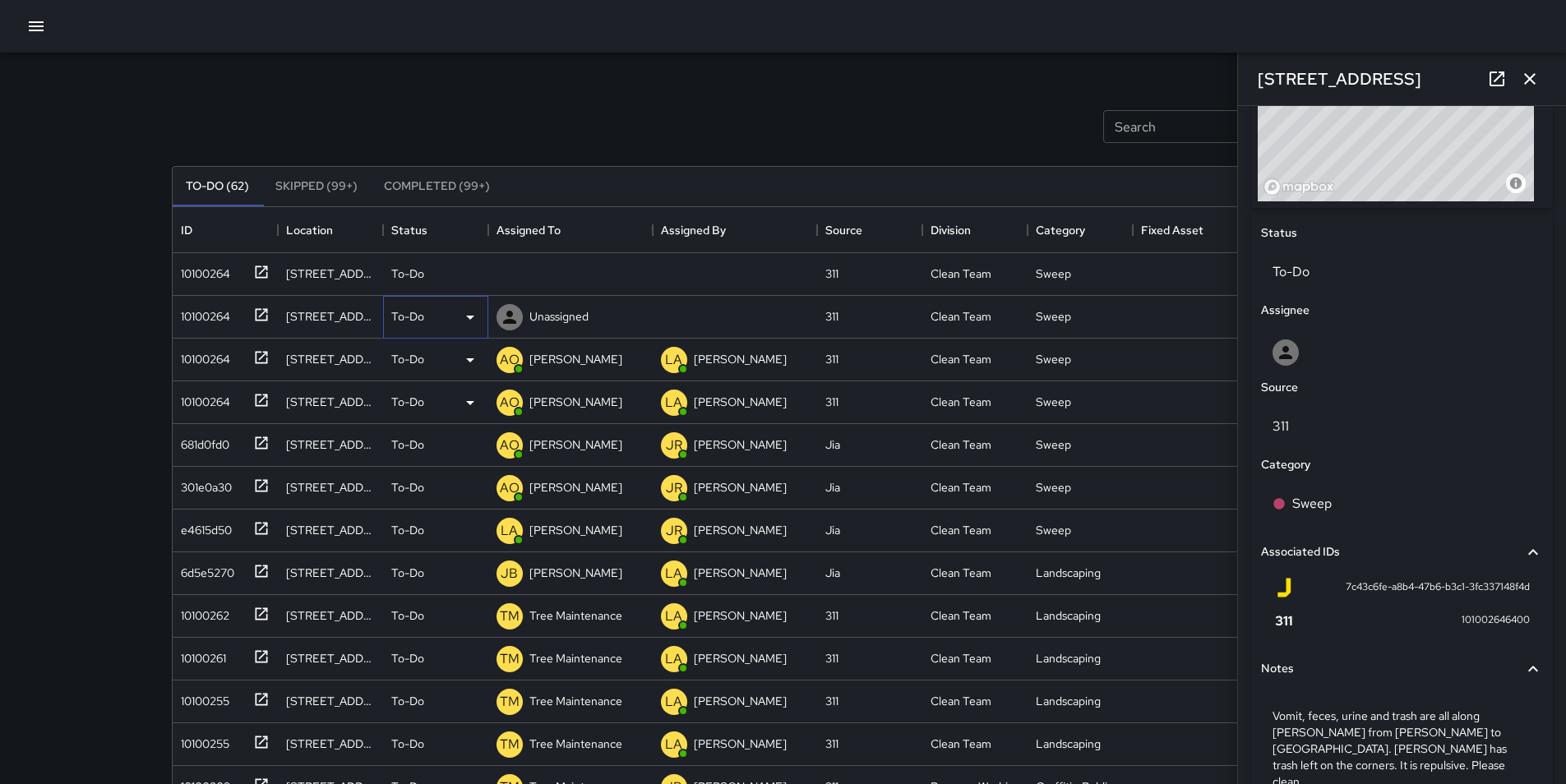
click at [474, 314] on icon at bounding box center [470, 317] width 20 height 20
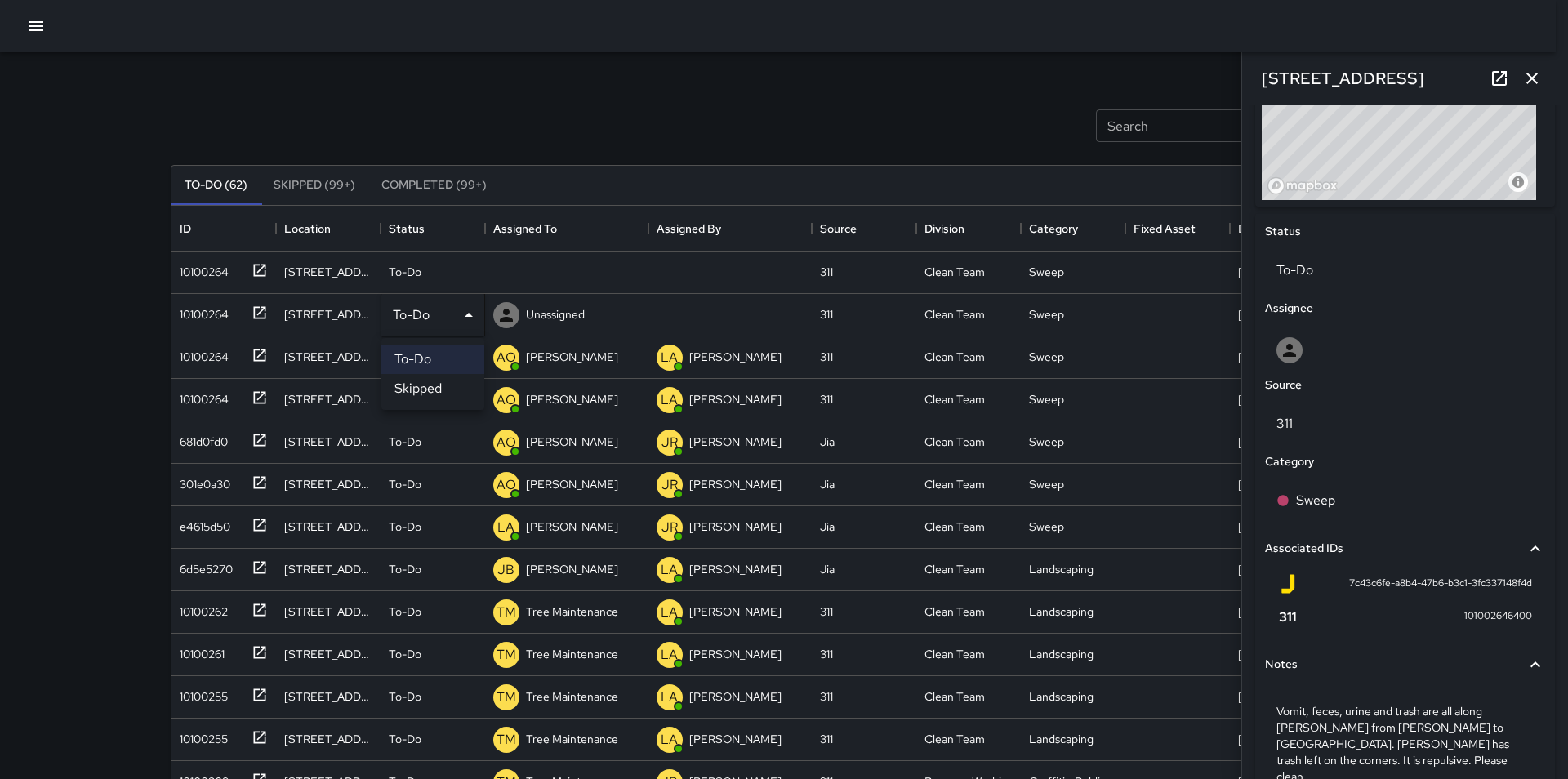
click at [518, 324] on div at bounding box center [784, 390] width 1568 height 779
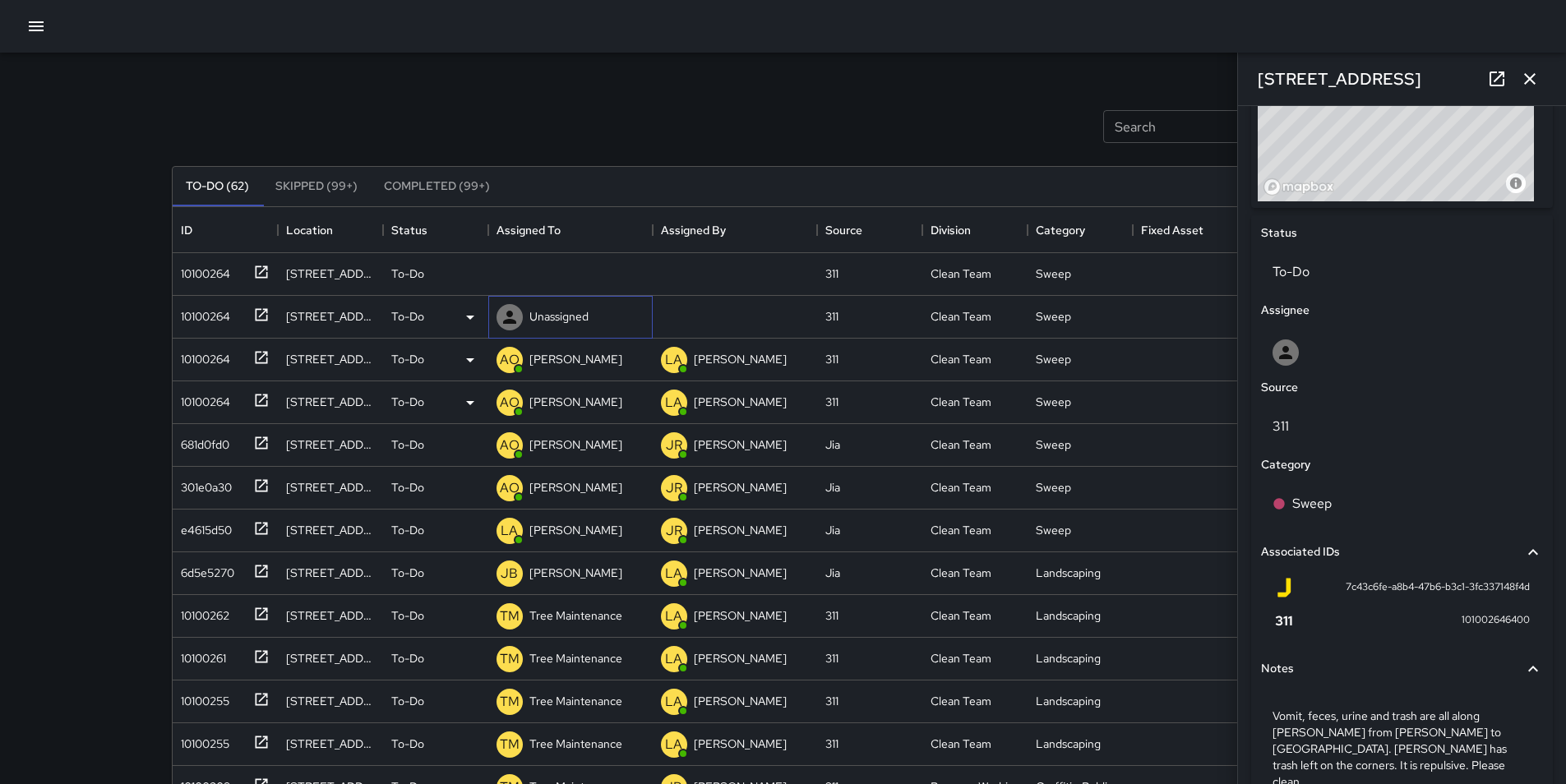
click at [521, 327] on div at bounding box center [510, 318] width 33 height 33
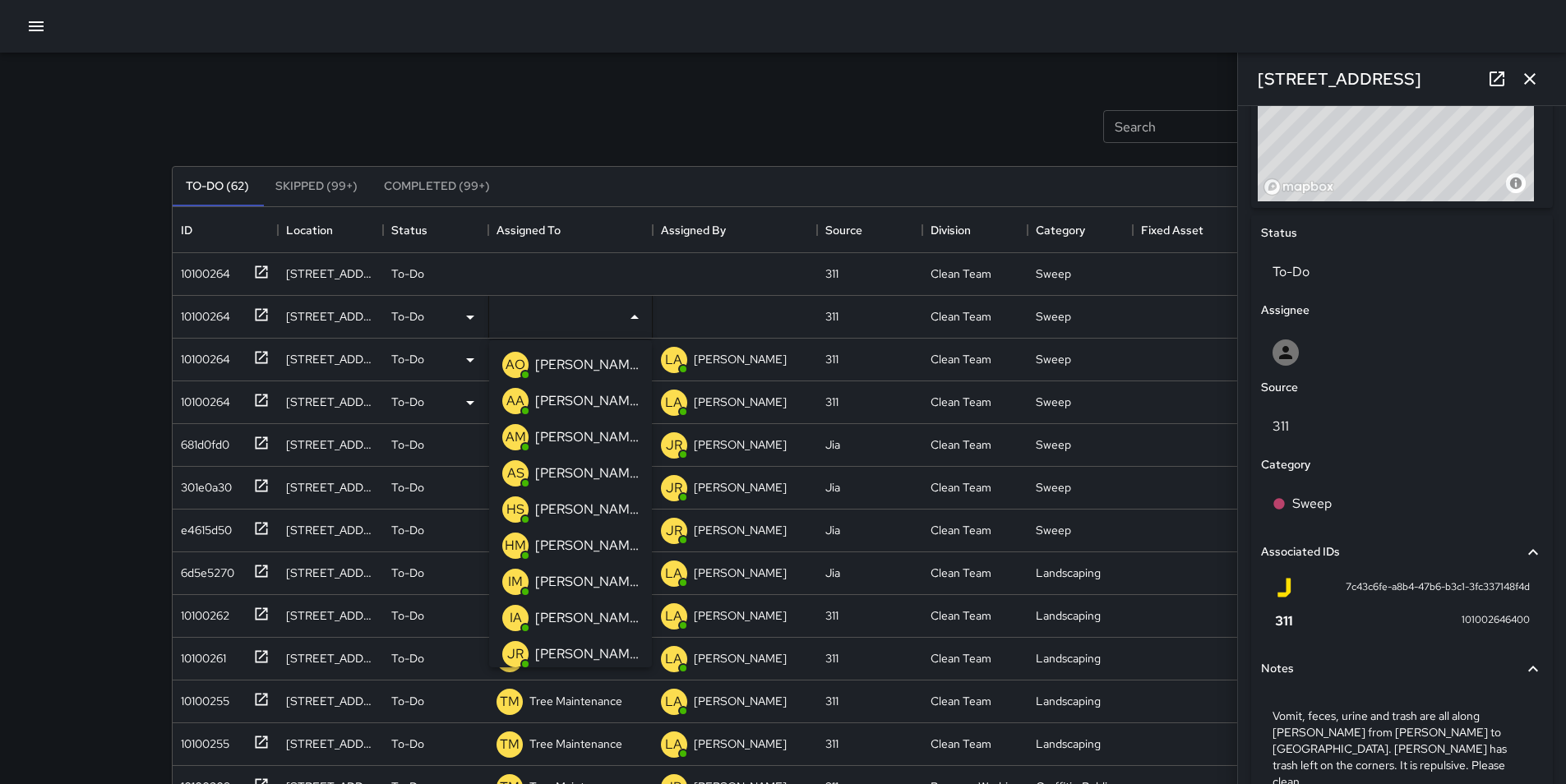
click at [562, 361] on p "[PERSON_NAME]" at bounding box center [587, 365] width 104 height 20
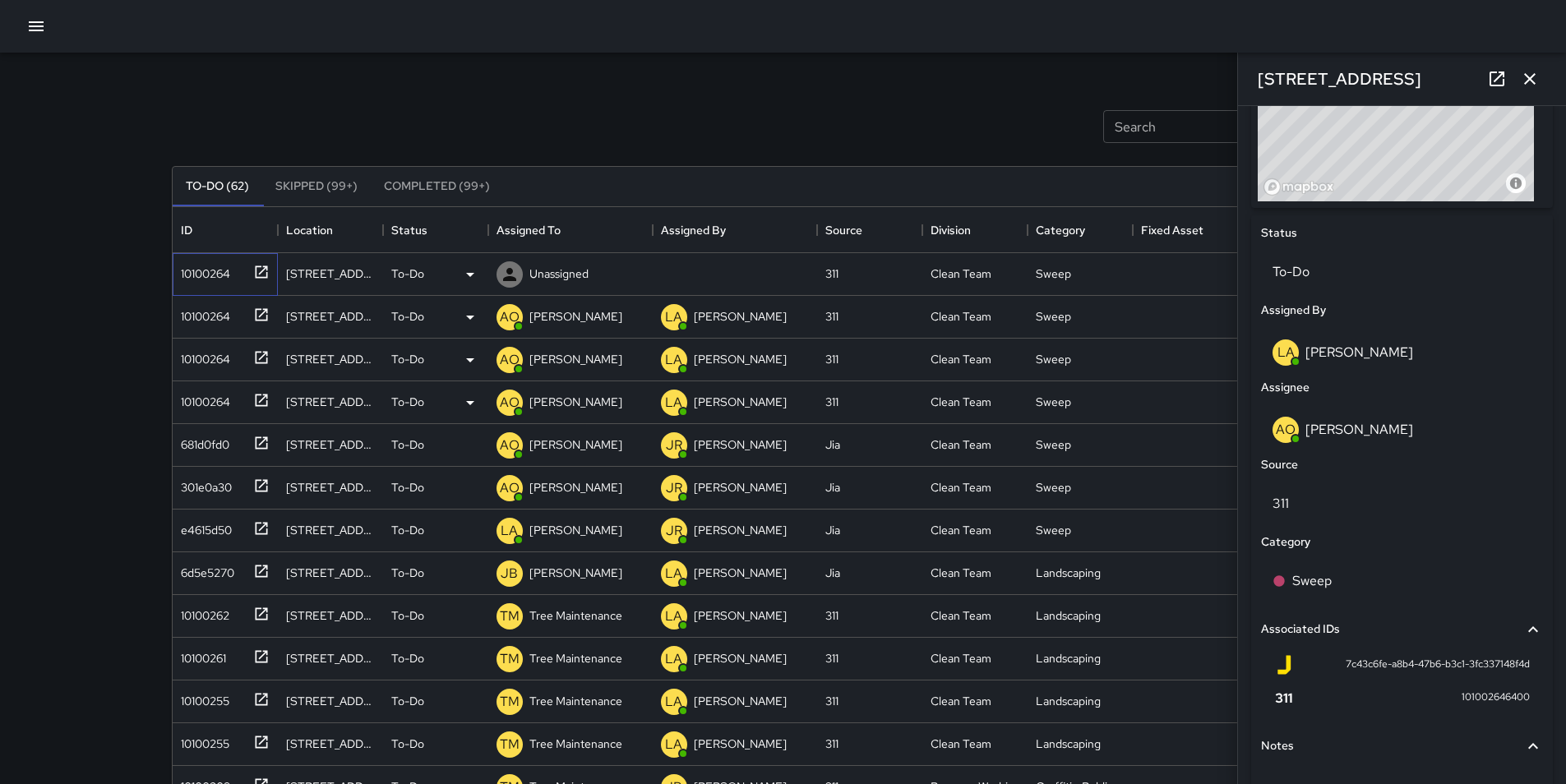
click at [210, 266] on div "10100264" at bounding box center [203, 271] width 56 height 23
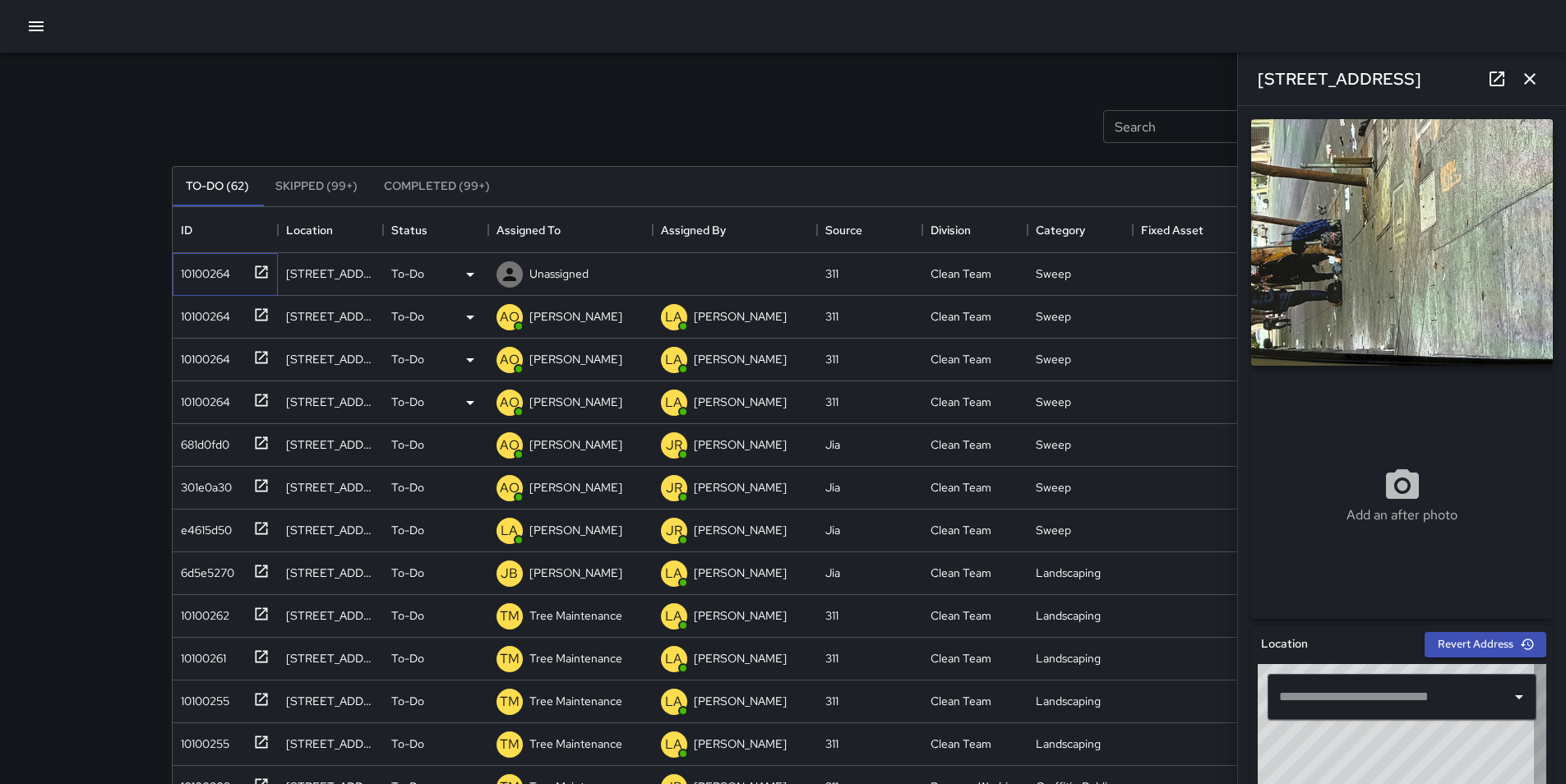
type input "**********"
click at [468, 279] on icon at bounding box center [470, 274] width 20 height 20
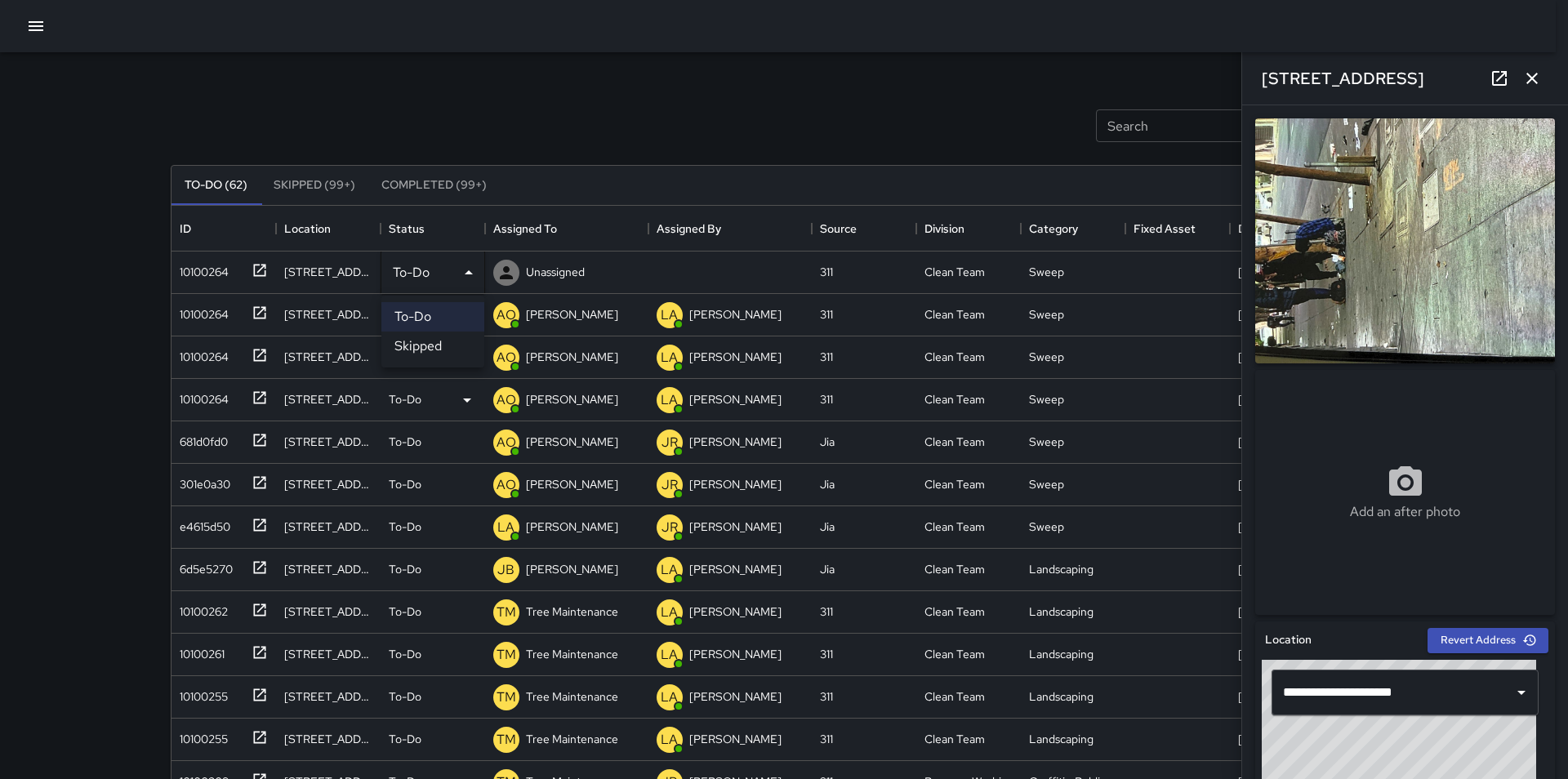
click at [451, 350] on li "Skipped" at bounding box center [433, 346] width 103 height 29
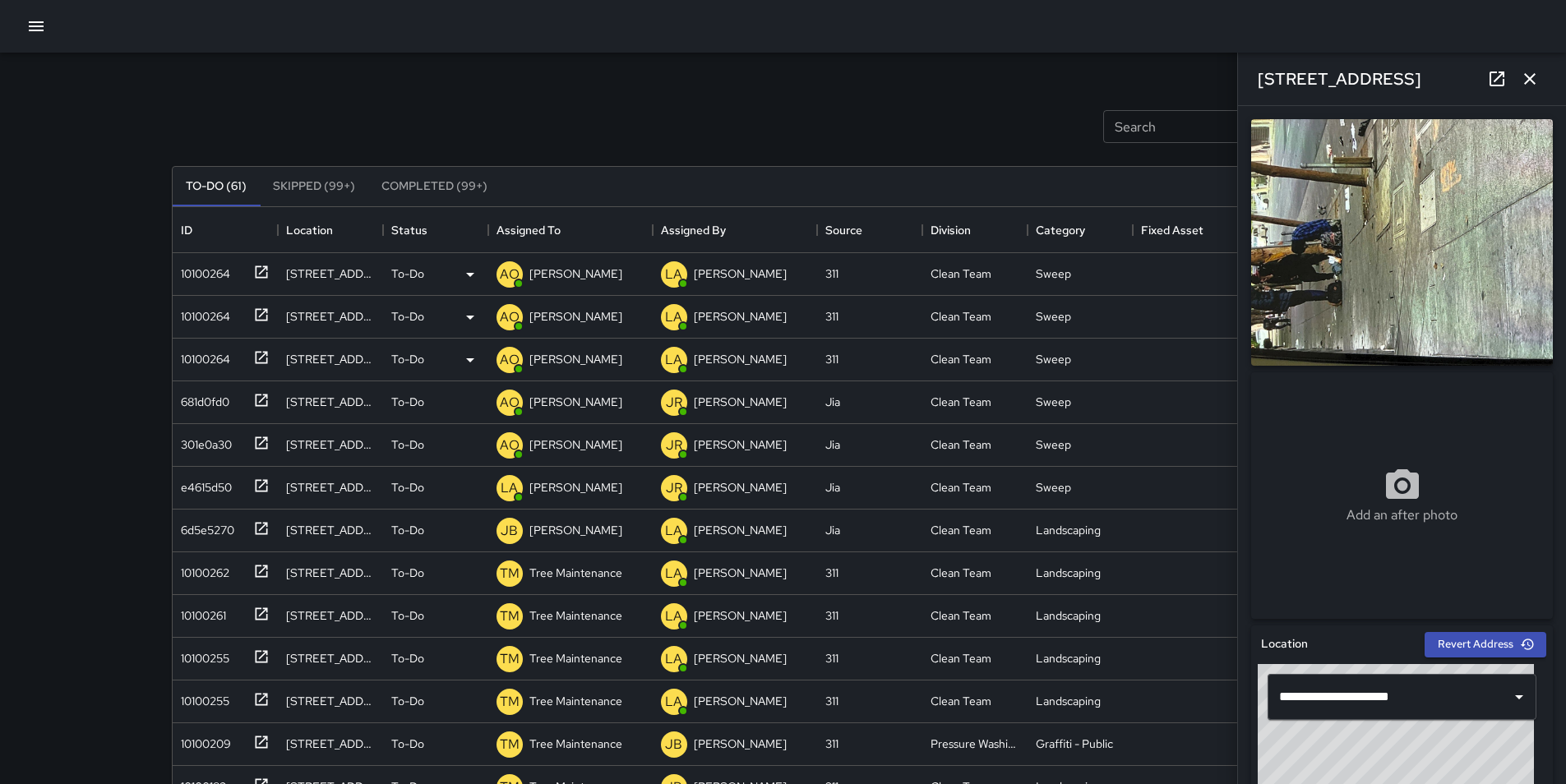
click at [1525, 79] on icon "button" at bounding box center [1530, 79] width 20 height 20
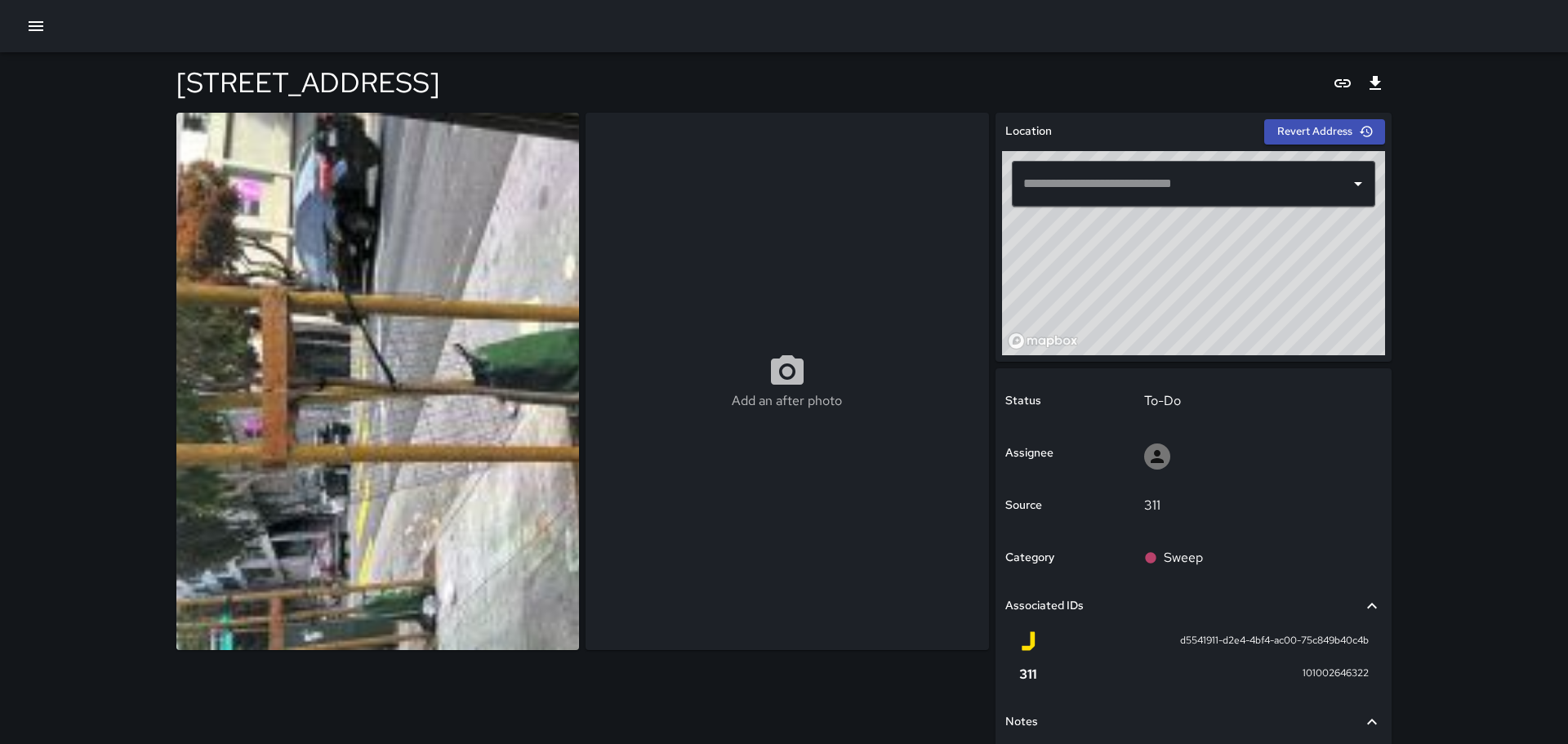
type input "**********"
